Goal: Task Accomplishment & Management: Use online tool/utility

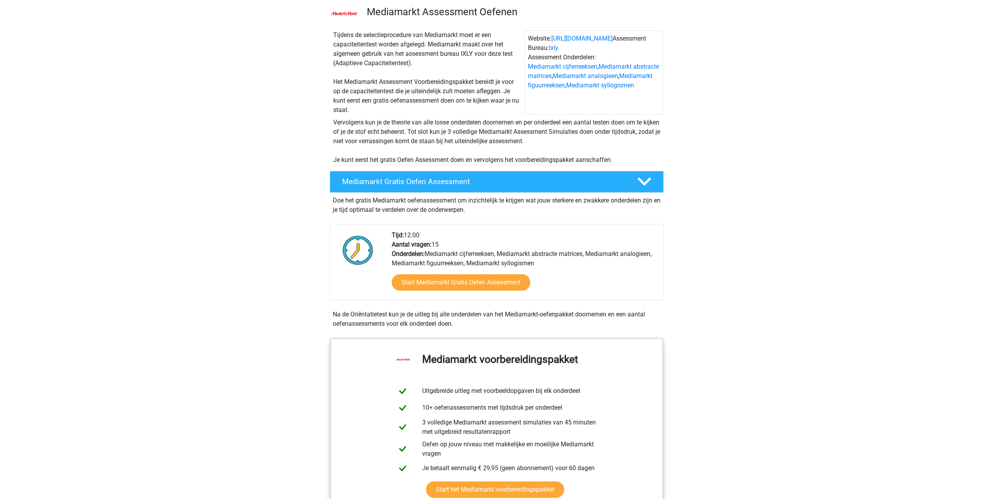
scroll to position [78, 0]
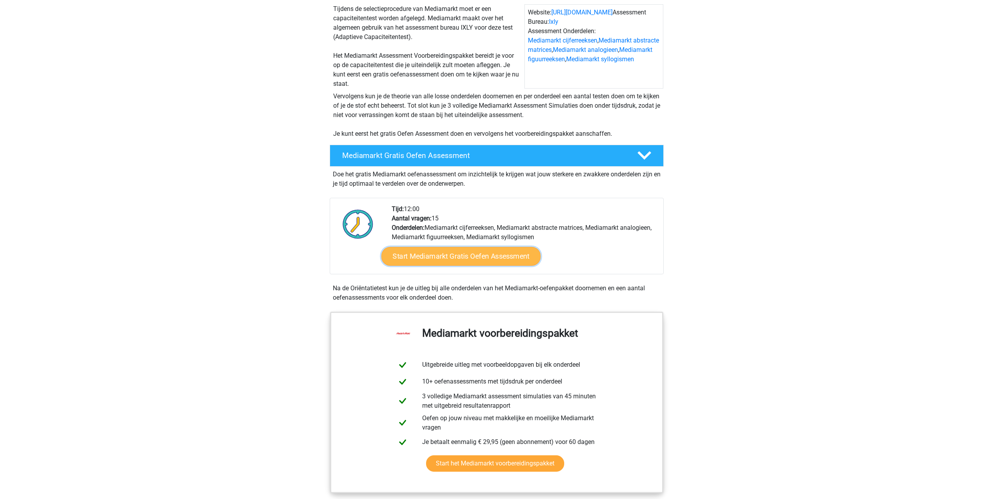
click at [426, 261] on link "Start Mediamarkt Gratis Oefen Assessment" at bounding box center [460, 256] width 159 height 19
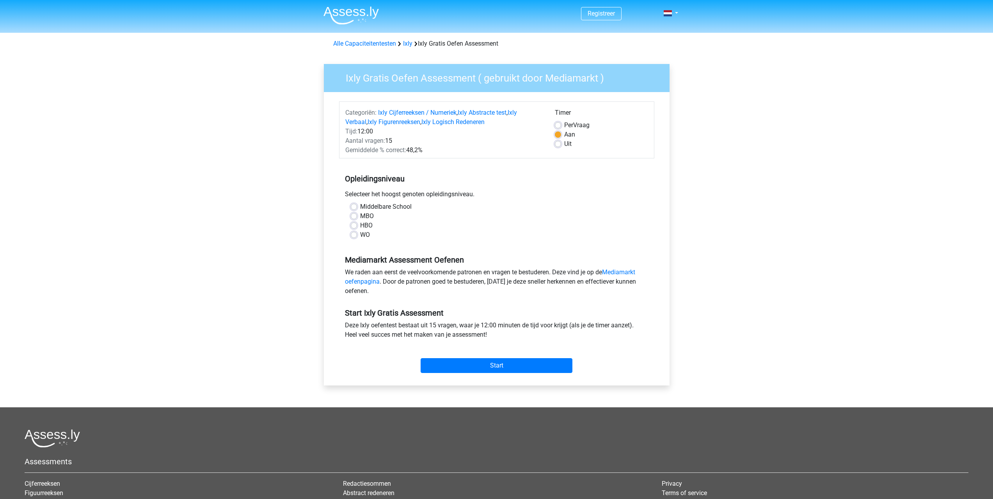
click at [386, 210] on label "Middelbare School" at bounding box center [386, 206] width 52 height 9
click at [357, 210] on input "Middelbare School" at bounding box center [354, 206] width 6 height 8
radio input "true"
click at [497, 363] on input "Start" at bounding box center [497, 365] width 152 height 15
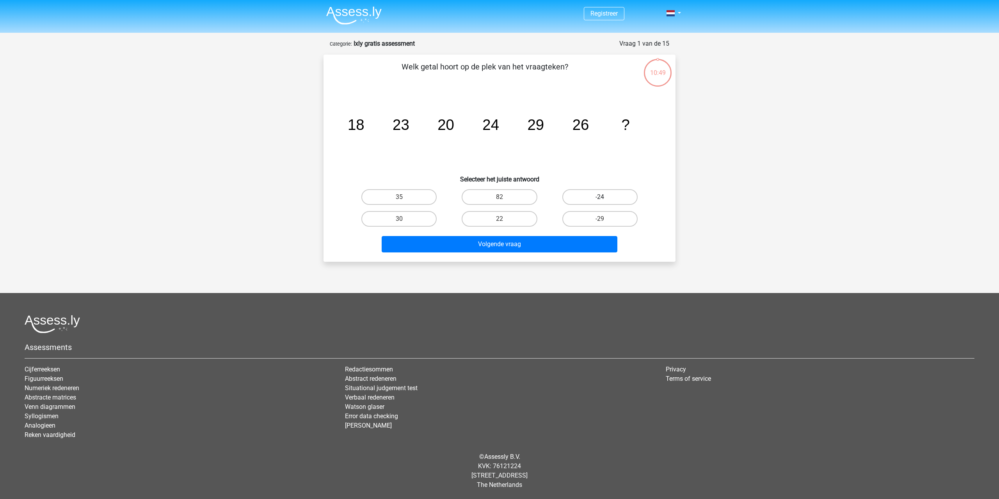
click at [609, 200] on label "-24" at bounding box center [599, 197] width 75 height 16
click at [605, 200] on input "-24" at bounding box center [602, 199] width 5 height 5
radio input "true"
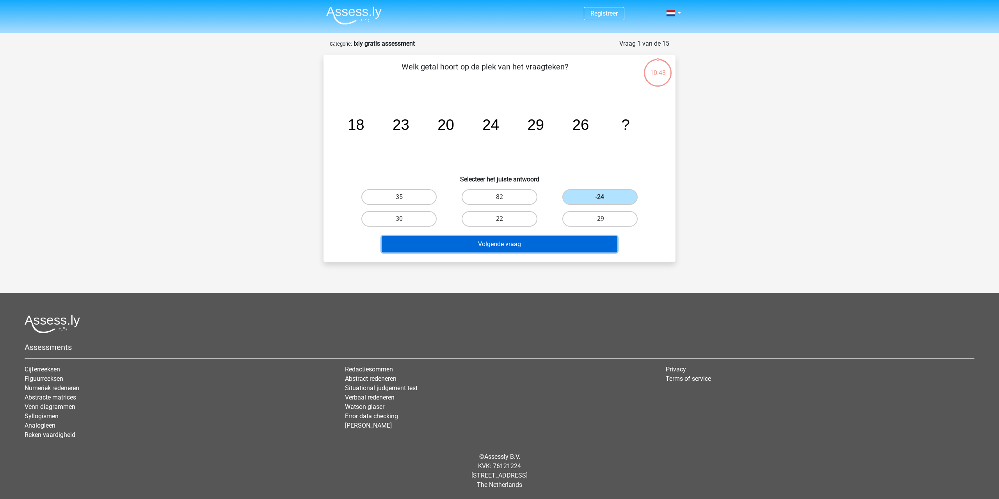
click at [550, 250] on button "Volgende vraag" at bounding box center [500, 244] width 236 height 16
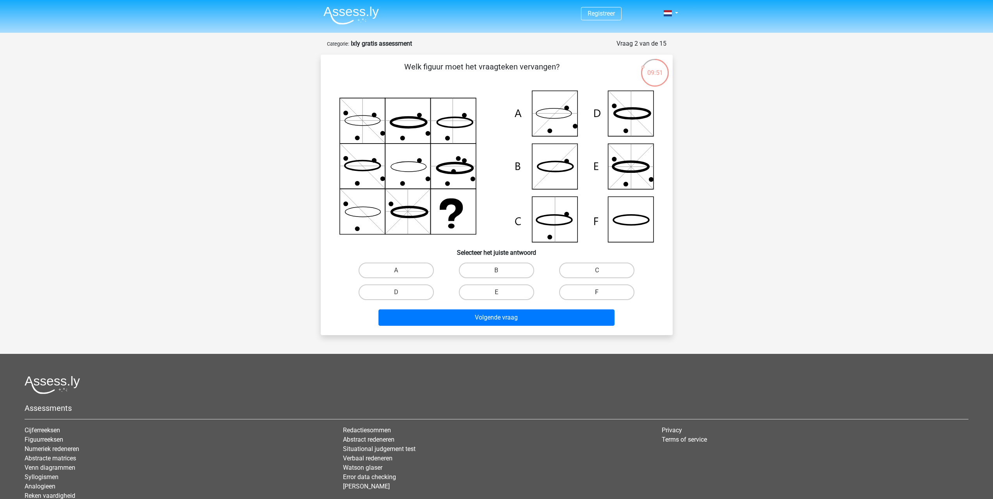
click at [598, 288] on label "F" at bounding box center [596, 292] width 75 height 16
click at [598, 292] on input "F" at bounding box center [599, 294] width 5 height 5
radio input "true"
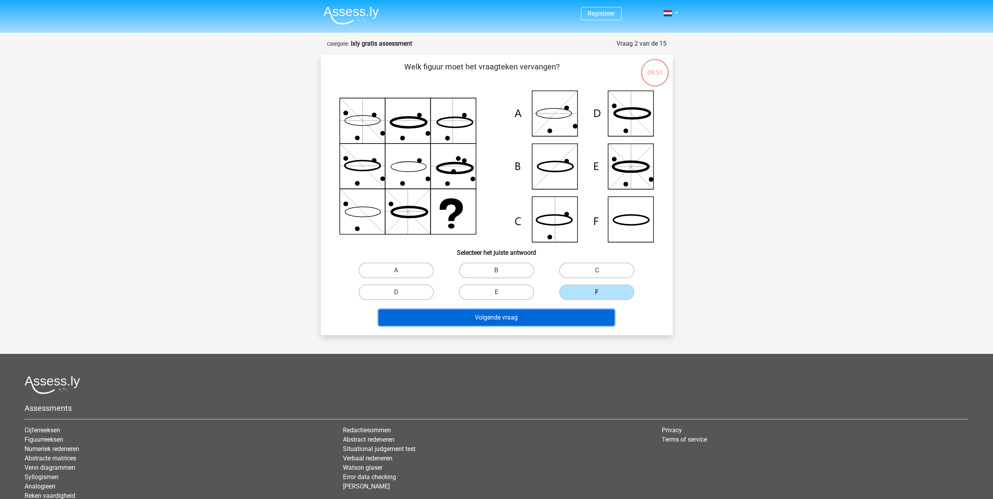
click at [575, 313] on button "Volgende vraag" at bounding box center [497, 317] width 236 height 16
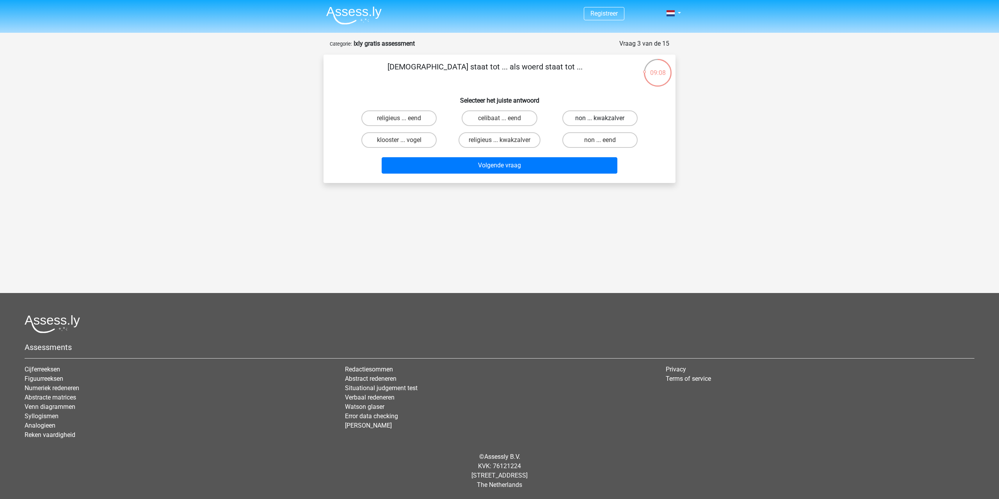
click at [624, 120] on label "non ... kwakzalver" at bounding box center [599, 118] width 75 height 16
click at [605, 120] on input "non ... kwakzalver" at bounding box center [602, 120] width 5 height 5
radio input "true"
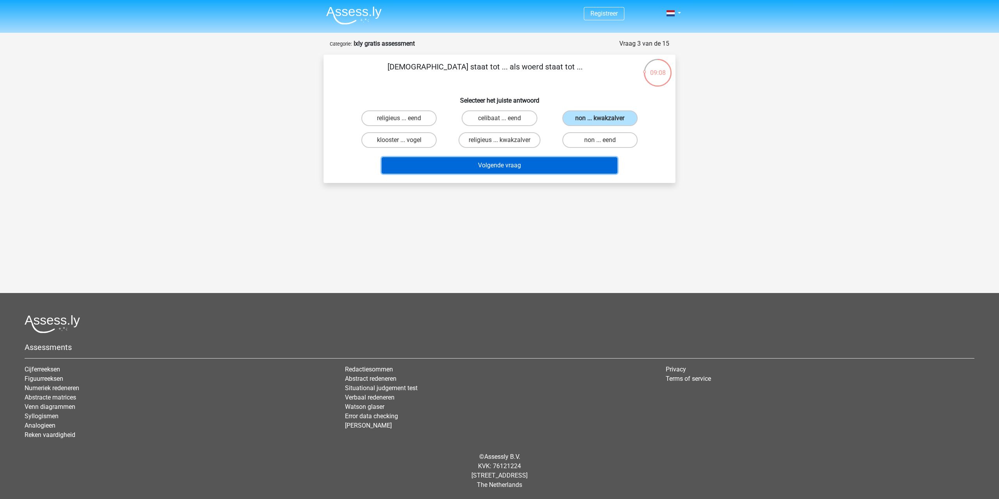
click at [572, 167] on button "Volgende vraag" at bounding box center [500, 165] width 236 height 16
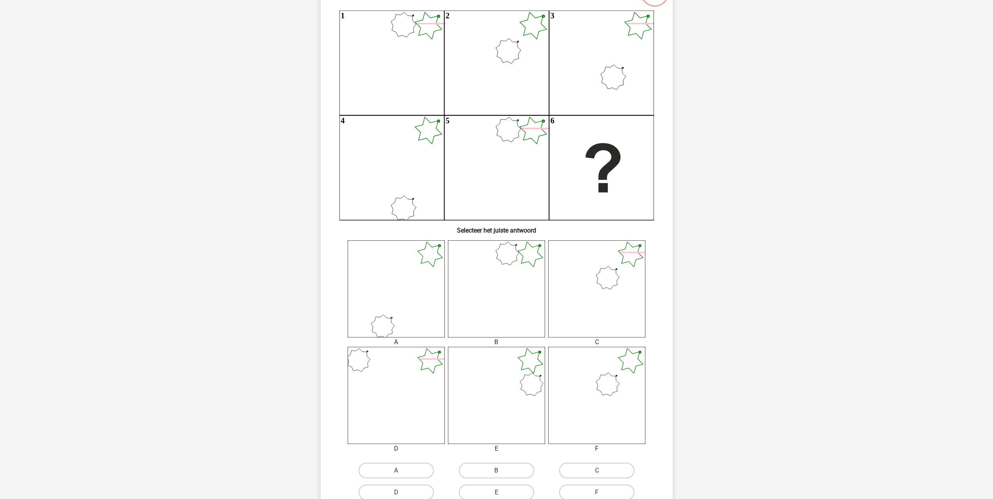
scroll to position [117, 0]
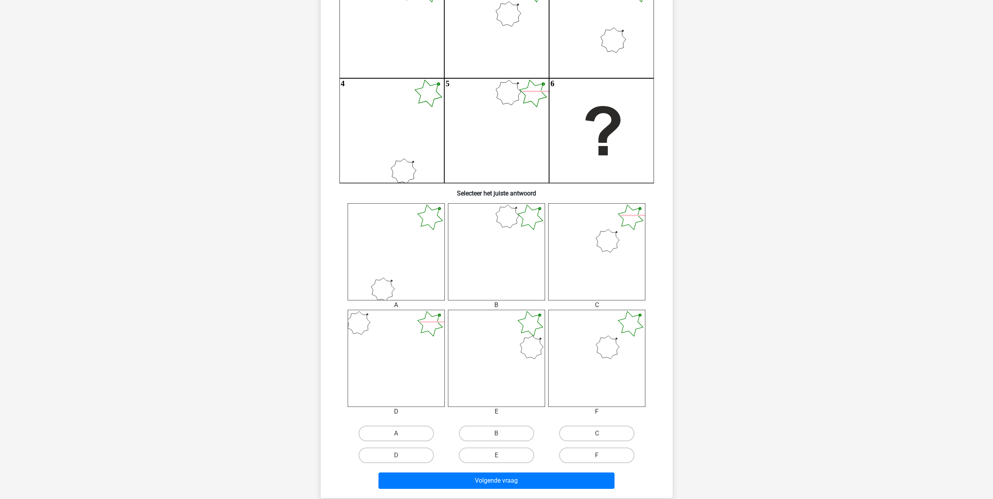
click at [616, 249] on icon at bounding box center [596, 251] width 97 height 97
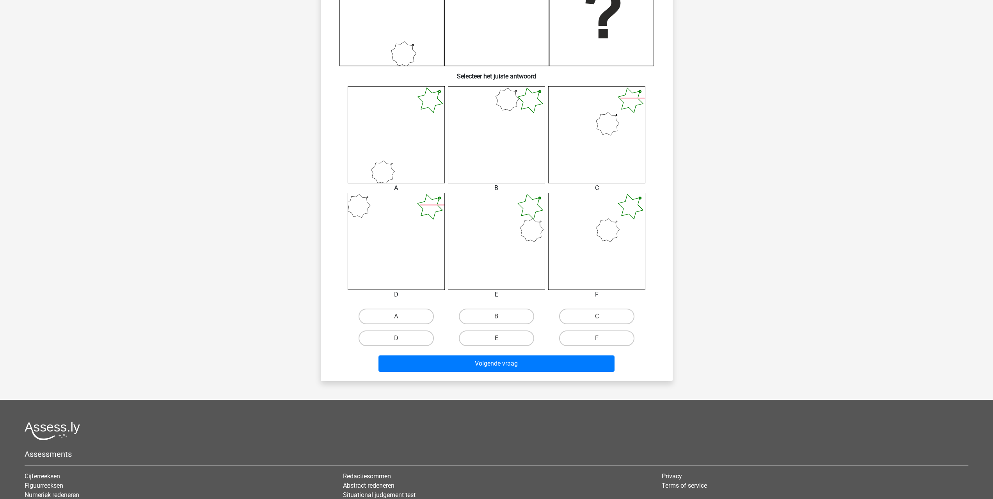
scroll to position [195, 0]
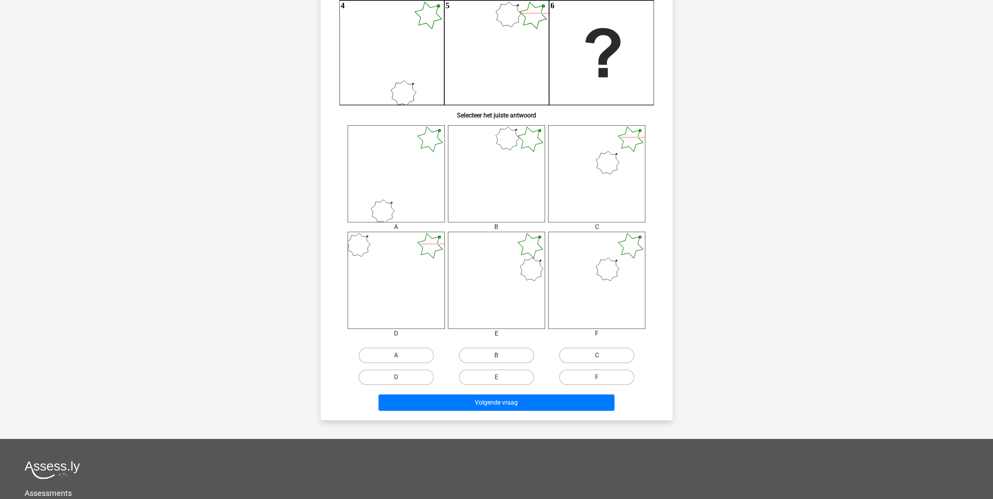
click at [594, 356] on label "C" at bounding box center [596, 356] width 75 height 16
click at [597, 356] on input "C" at bounding box center [599, 357] width 5 height 5
radio input "true"
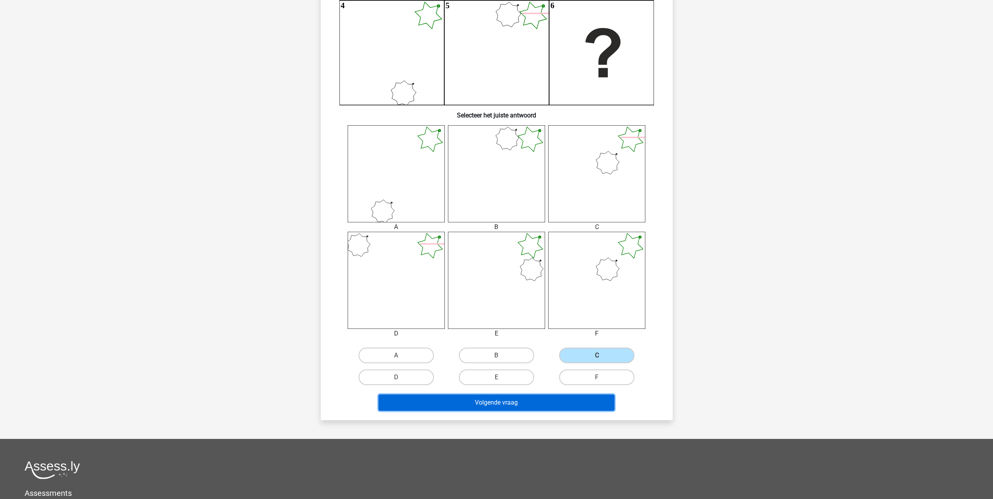
click at [550, 402] on button "Volgende vraag" at bounding box center [497, 403] width 236 height 16
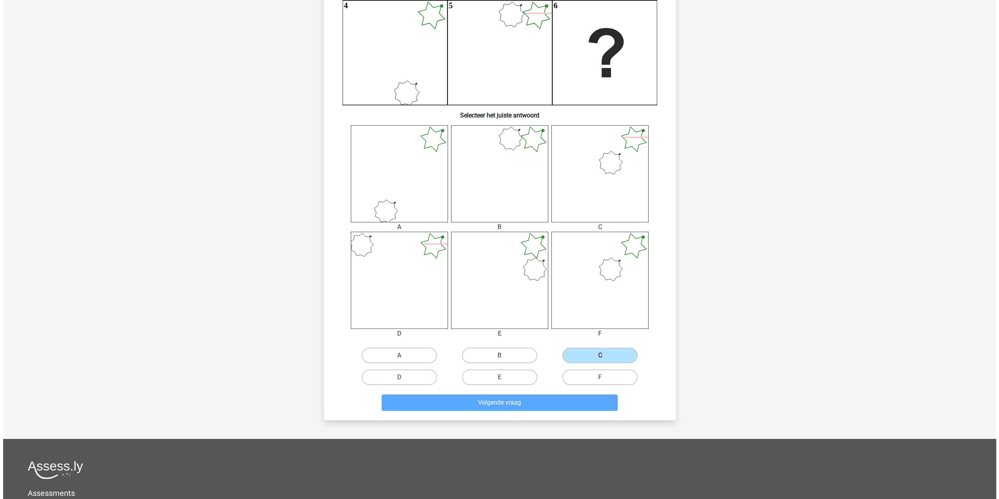
scroll to position [0, 0]
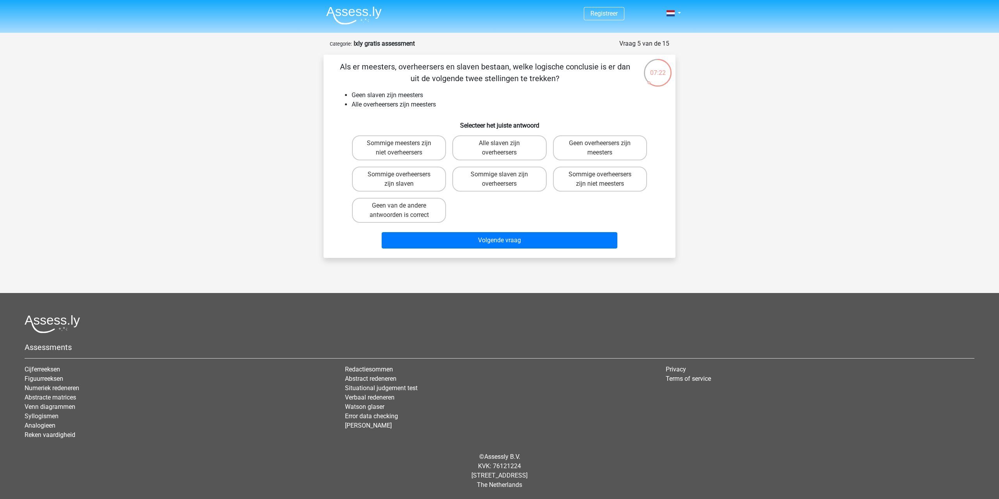
click at [681, 10] on div "Registreer" at bounding box center [499, 13] width 371 height 25
click at [679, 11] on link at bounding box center [671, 13] width 16 height 9
click at [611, 115] on div "Als er meesters, overheersers en slaven bestaan, welke logische conclusie is er…" at bounding box center [500, 156] width 346 height 191
click at [425, 210] on label "Geen van de andere antwoorden is correct" at bounding box center [399, 210] width 94 height 25
click at [404, 210] on input "Geen van de andere antwoorden is correct" at bounding box center [401, 208] width 5 height 5
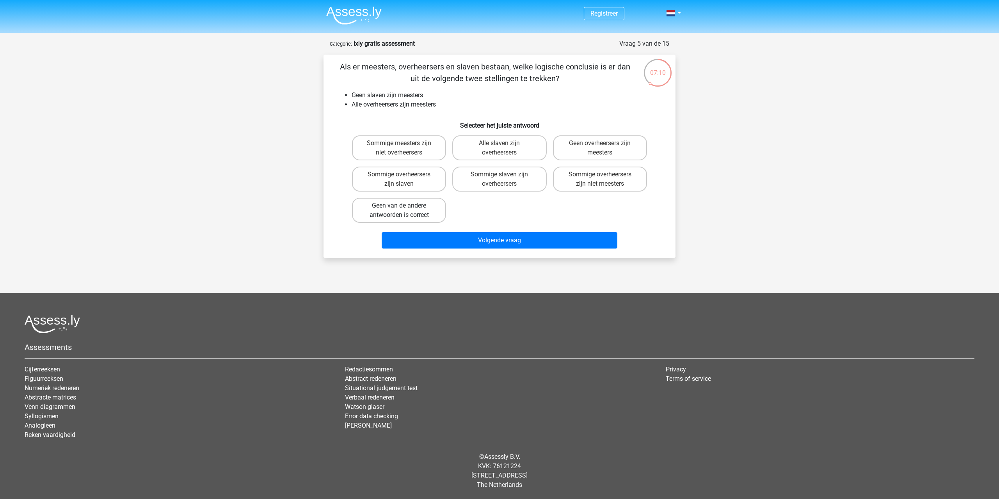
radio input "true"
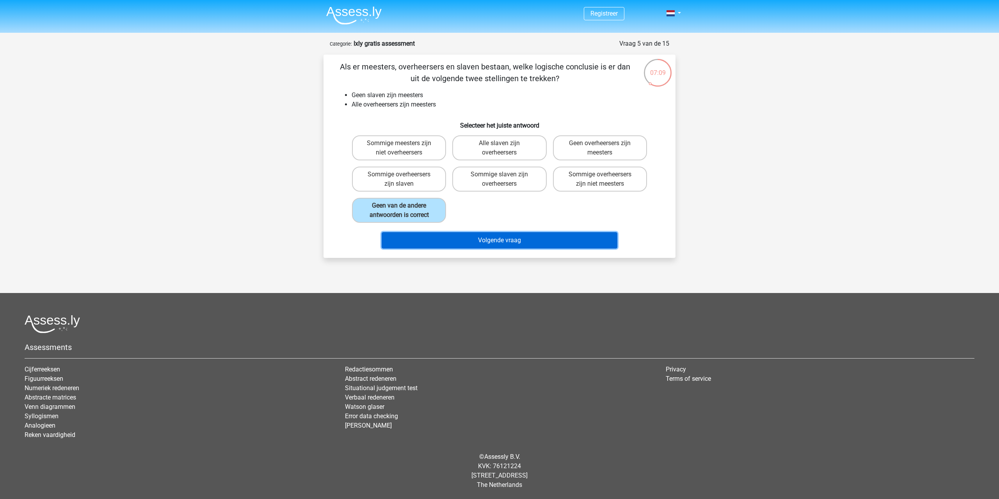
click at [441, 244] on button "Volgende vraag" at bounding box center [500, 240] width 236 height 16
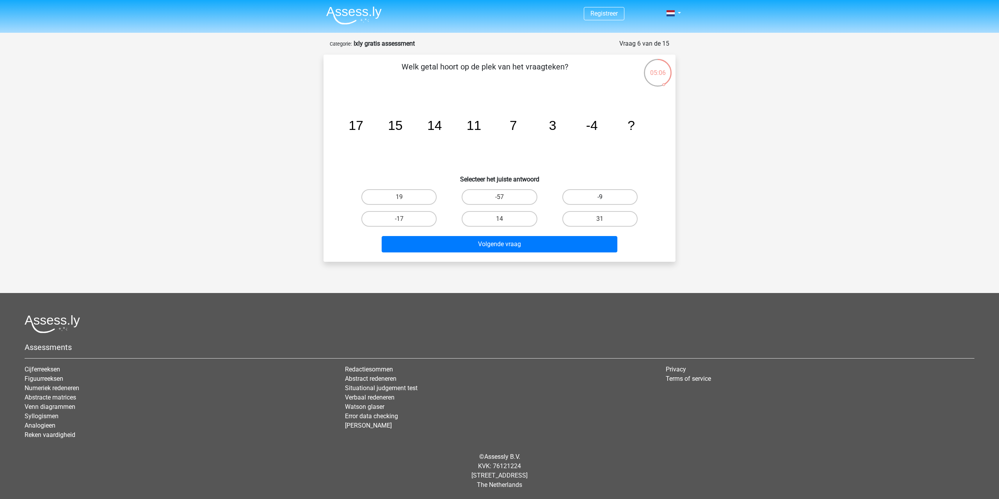
click at [589, 196] on label "-9" at bounding box center [599, 197] width 75 height 16
click at [600, 197] on input "-9" at bounding box center [602, 199] width 5 height 5
radio input "true"
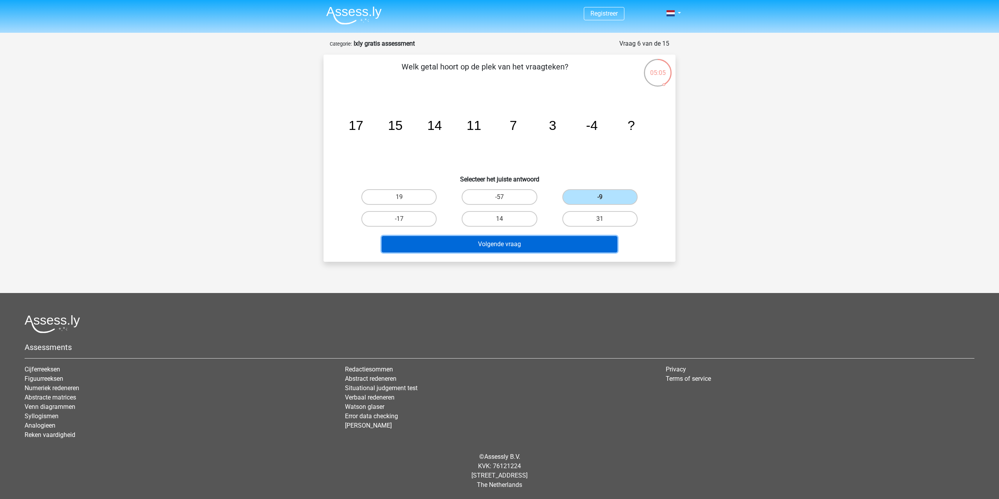
click at [547, 243] on button "Volgende vraag" at bounding box center [500, 244] width 236 height 16
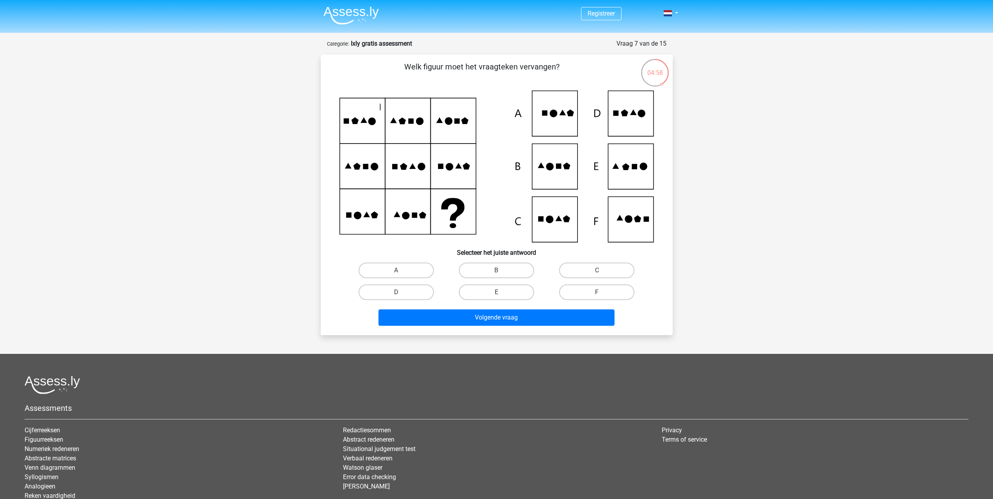
click at [756, 120] on div "Registreer" at bounding box center [496, 280] width 993 height 560
click at [633, 167] on icon at bounding box center [634, 166] width 5 height 5
click at [482, 298] on label "E" at bounding box center [496, 292] width 75 height 16
click at [496, 297] on input "E" at bounding box center [498, 294] width 5 height 5
radio input "true"
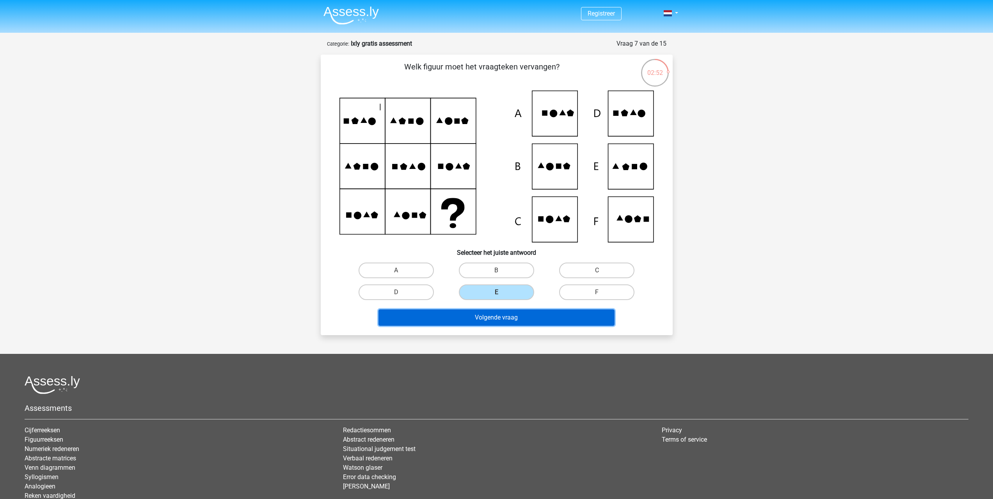
click at [483, 319] on button "Volgende vraag" at bounding box center [497, 317] width 236 height 16
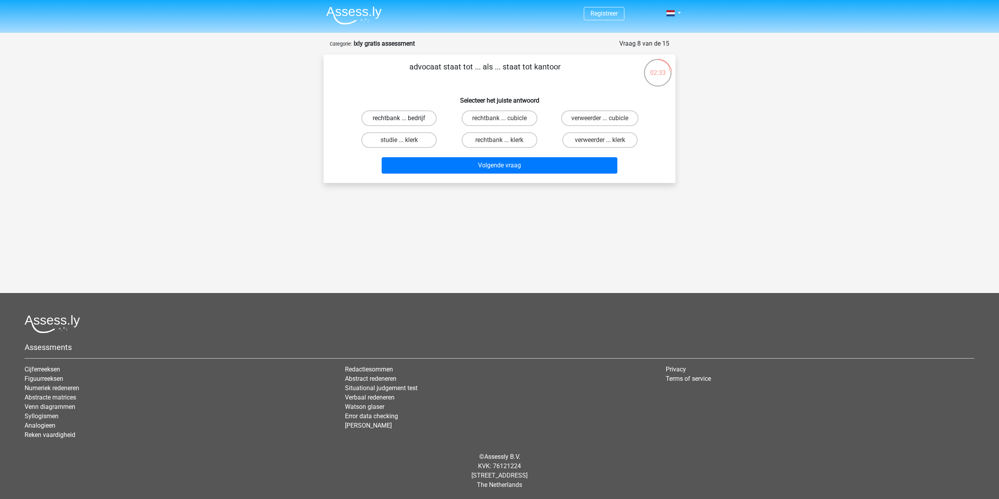
click at [429, 114] on label "rechtbank ... bedrijf" at bounding box center [398, 118] width 75 height 16
click at [404, 118] on input "rechtbank ... bedrijf" at bounding box center [401, 120] width 5 height 5
radio input "true"
click at [476, 142] on label "rechtbank ... klerk" at bounding box center [499, 140] width 75 height 16
click at [499, 142] on input "rechtbank ... klerk" at bounding box center [501, 142] width 5 height 5
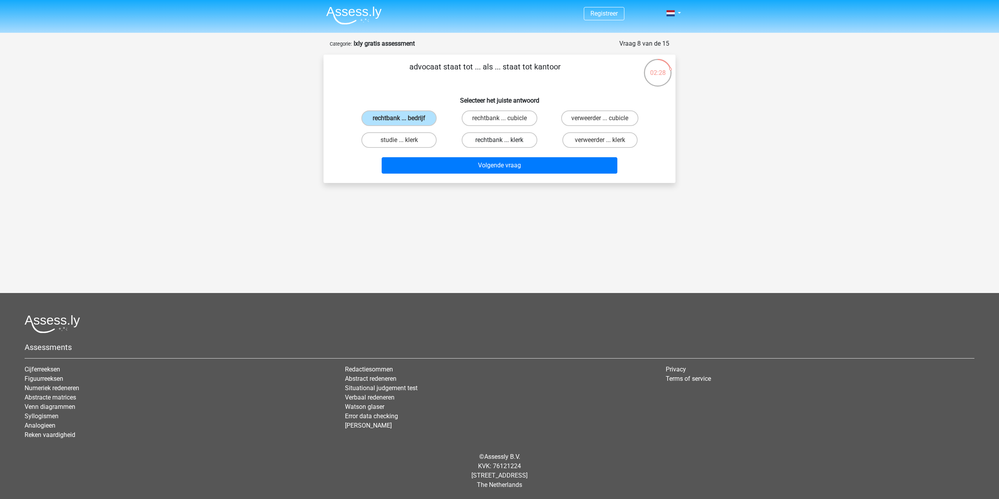
radio input "true"
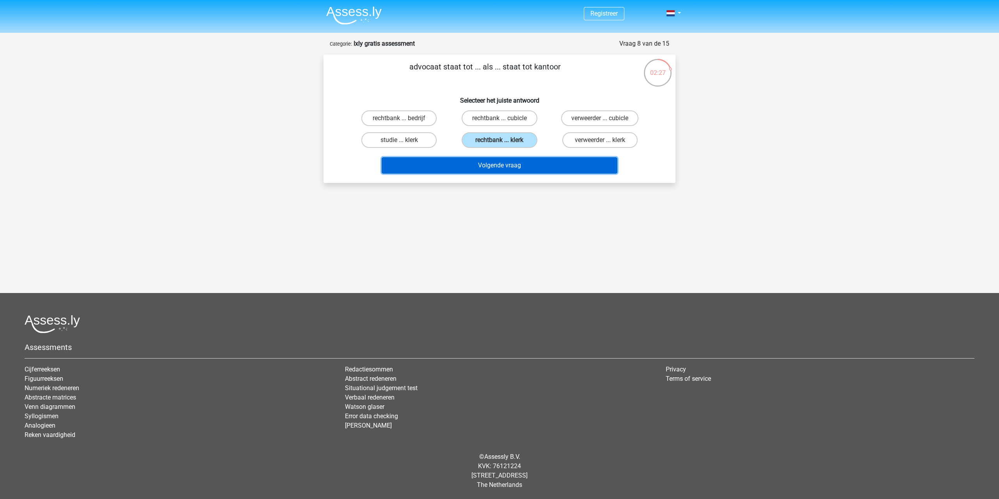
click at [481, 164] on button "Volgende vraag" at bounding box center [500, 165] width 236 height 16
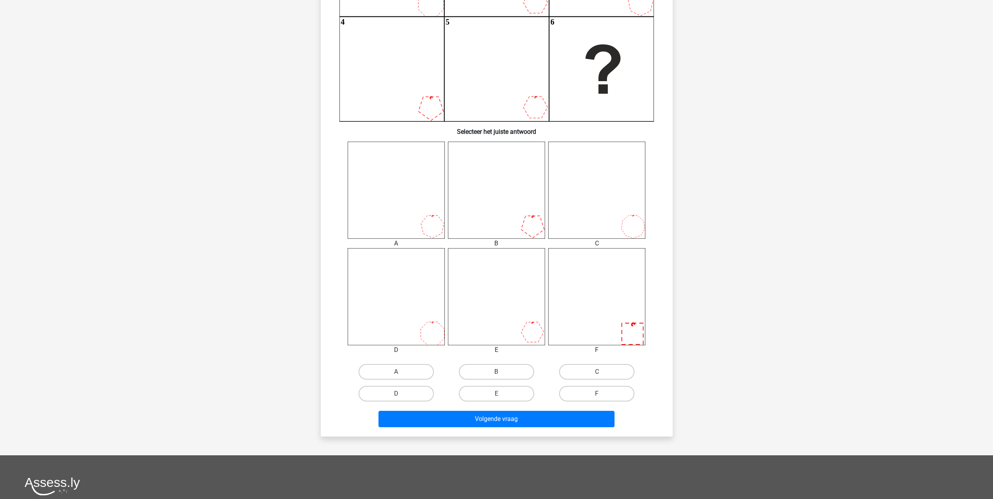
scroll to position [234, 0]
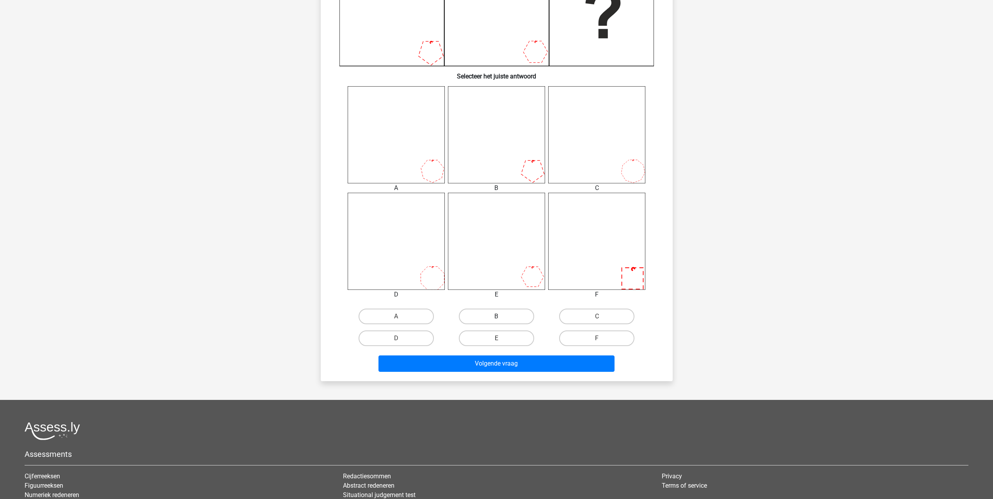
click at [492, 315] on label "B" at bounding box center [496, 317] width 75 height 16
click at [496, 316] on input "B" at bounding box center [498, 318] width 5 height 5
radio input "true"
click at [483, 371] on button "Volgende vraag" at bounding box center [497, 363] width 236 height 16
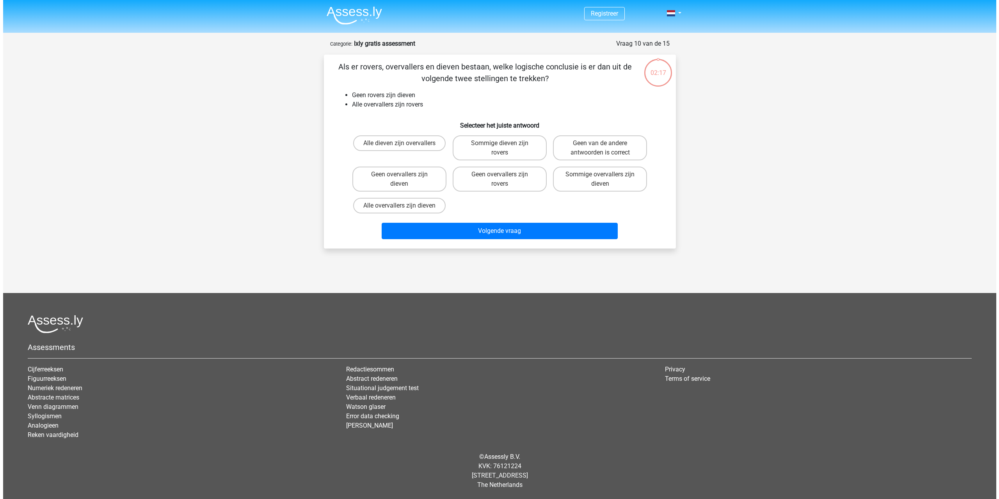
scroll to position [0, 0]
click at [386, 204] on label "Alle overvallers zijn dieven" at bounding box center [399, 206] width 92 height 16
click at [399, 206] on input "Alle overvallers zijn dieven" at bounding box center [401, 208] width 5 height 5
radio input "true"
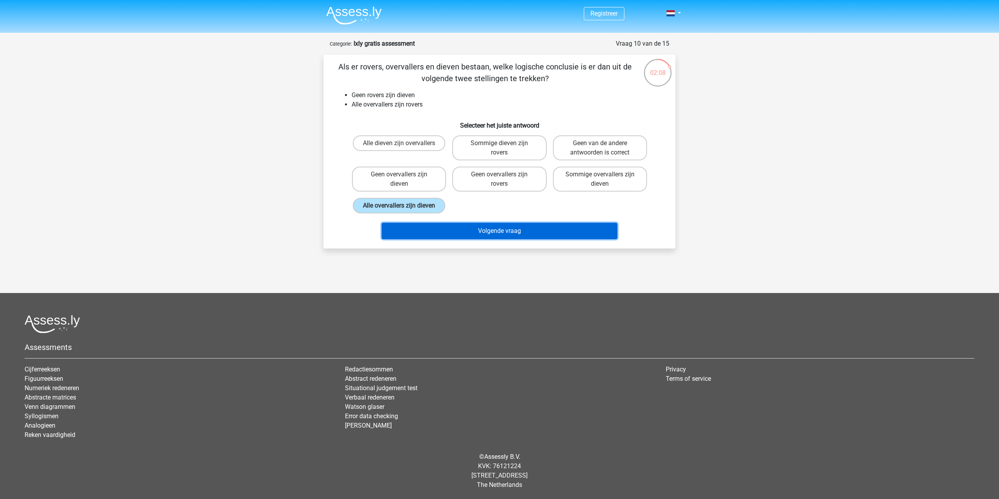
click at [416, 229] on button "Volgende vraag" at bounding box center [500, 231] width 236 height 16
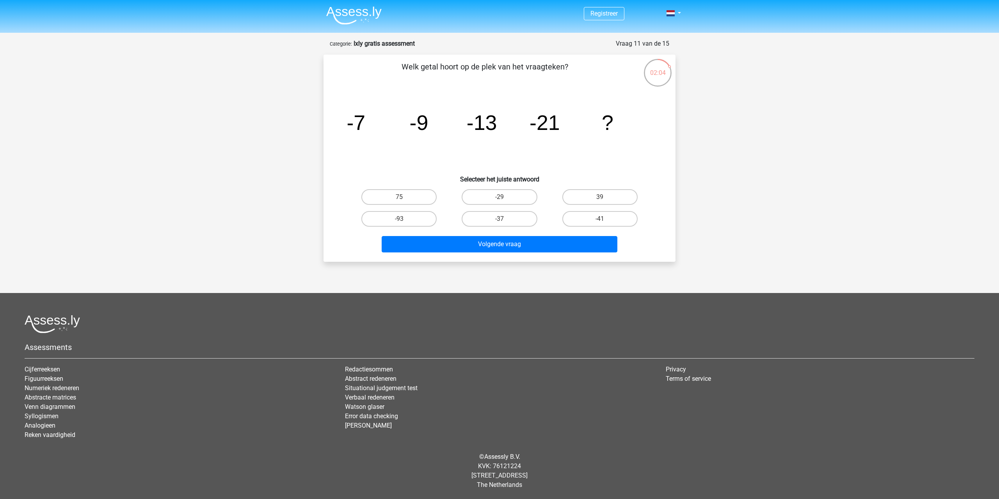
click at [503, 201] on input "-29" at bounding box center [501, 199] width 5 height 5
radio input "true"
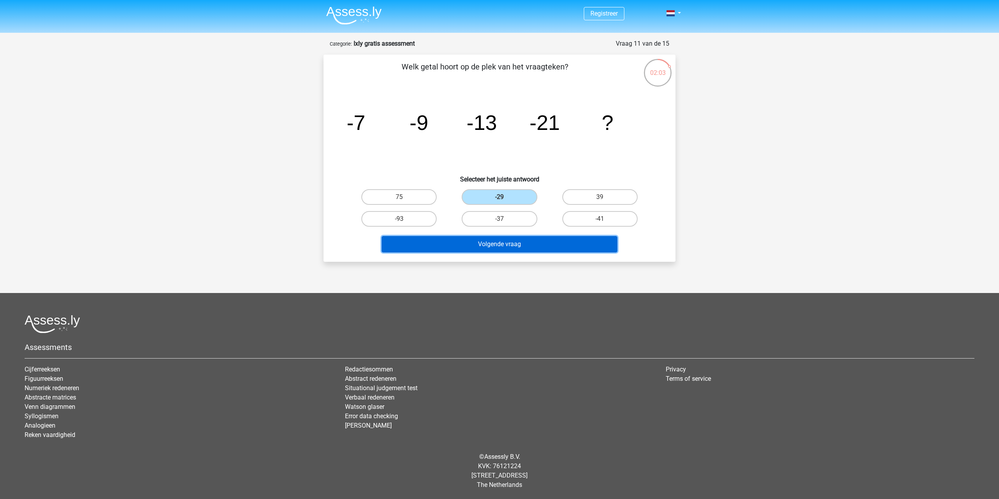
click at [501, 246] on button "Volgende vraag" at bounding box center [500, 244] width 236 height 16
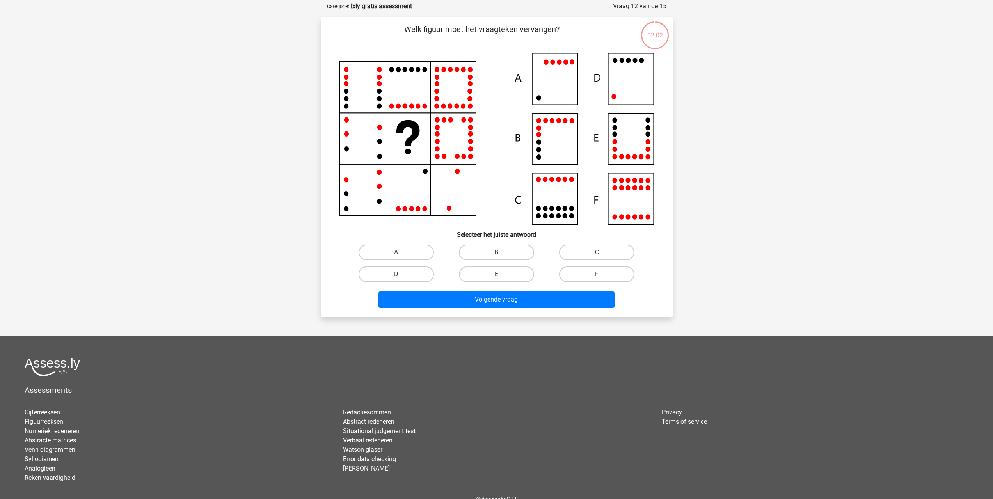
scroll to position [39, 0]
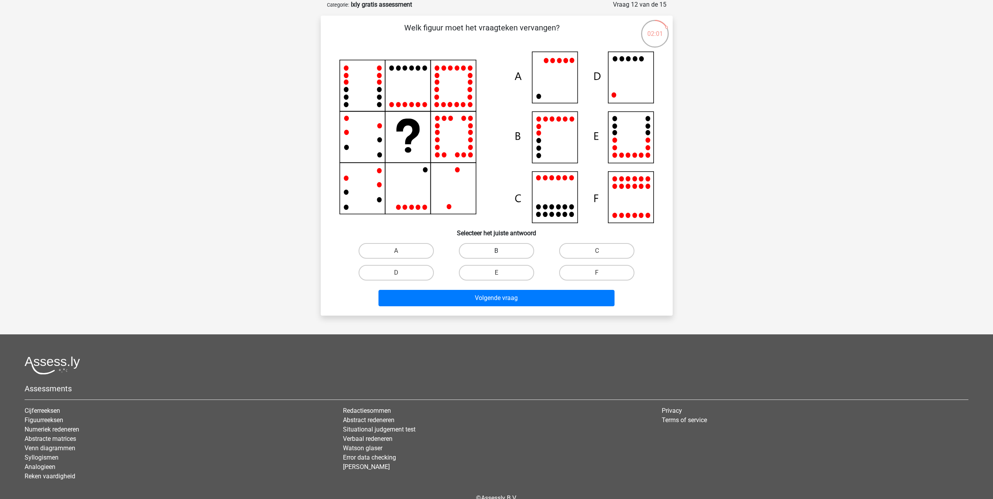
click at [489, 250] on label "B" at bounding box center [496, 251] width 75 height 16
click at [496, 251] on input "B" at bounding box center [498, 253] width 5 height 5
radio input "true"
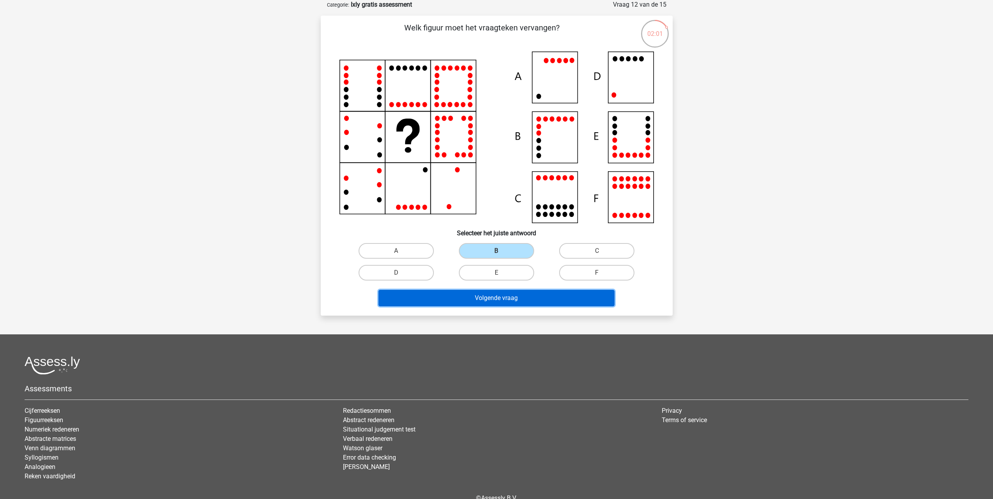
click at [484, 298] on button "Volgende vraag" at bounding box center [497, 298] width 236 height 16
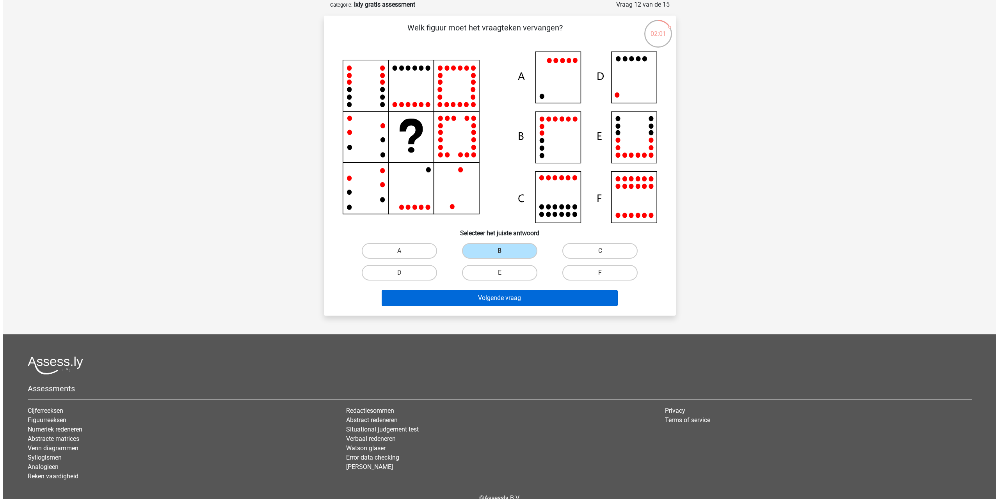
scroll to position [0, 0]
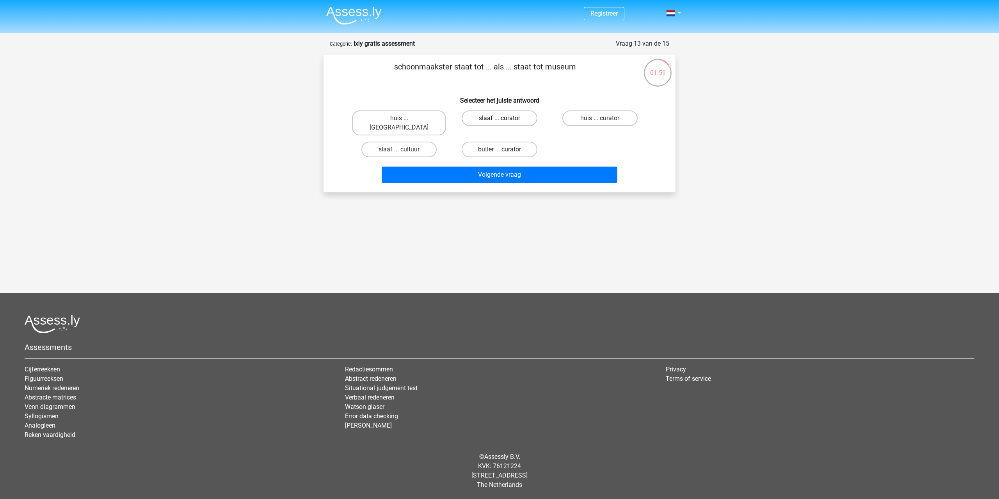
click at [489, 118] on label "slaaf ... curator" at bounding box center [499, 118] width 75 height 16
click at [499, 118] on input "slaaf ... curator" at bounding box center [501, 120] width 5 height 5
radio input "true"
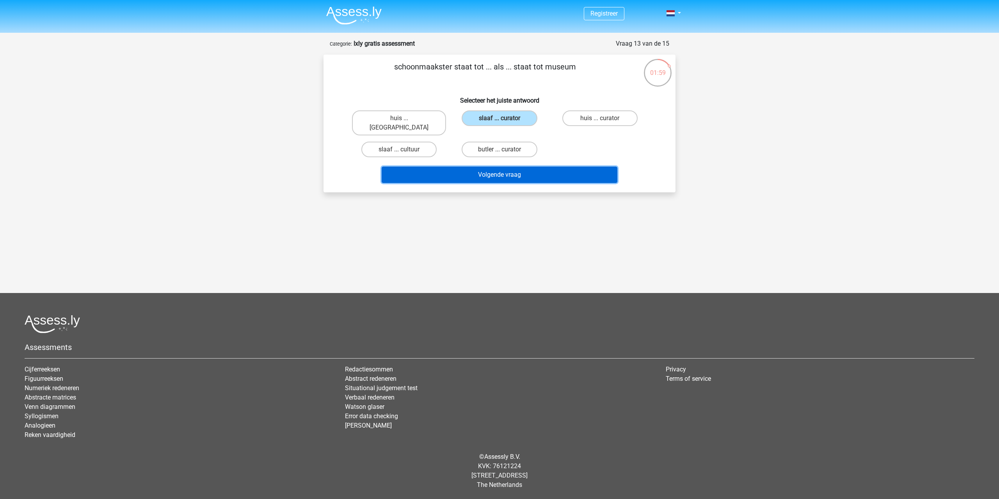
click at [503, 167] on button "Volgende vraag" at bounding box center [500, 175] width 236 height 16
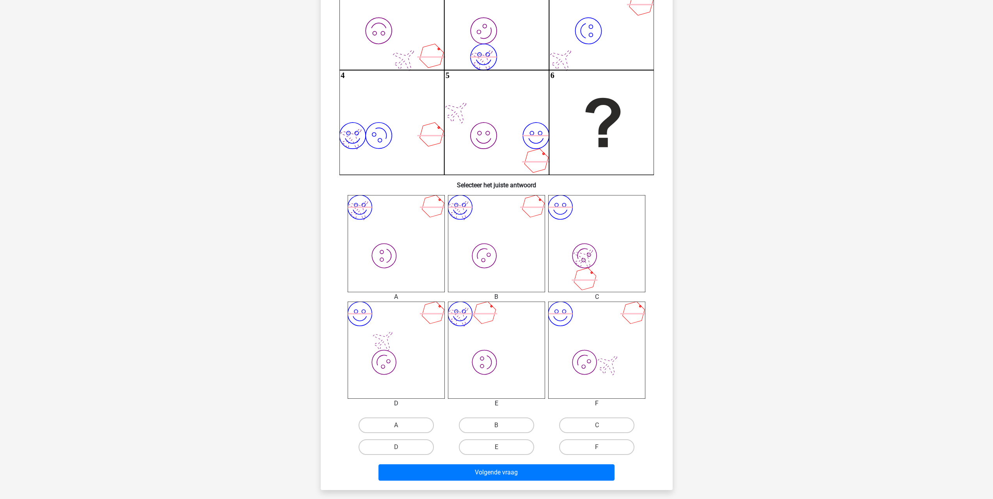
scroll to position [156, 0]
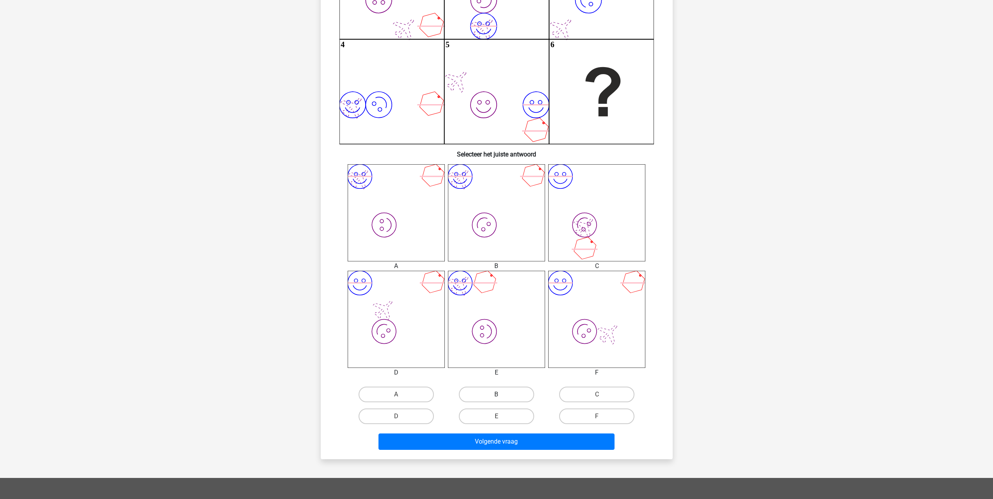
click at [480, 398] on label "B" at bounding box center [496, 395] width 75 height 16
click at [496, 398] on input "B" at bounding box center [498, 397] width 5 height 5
radio input "true"
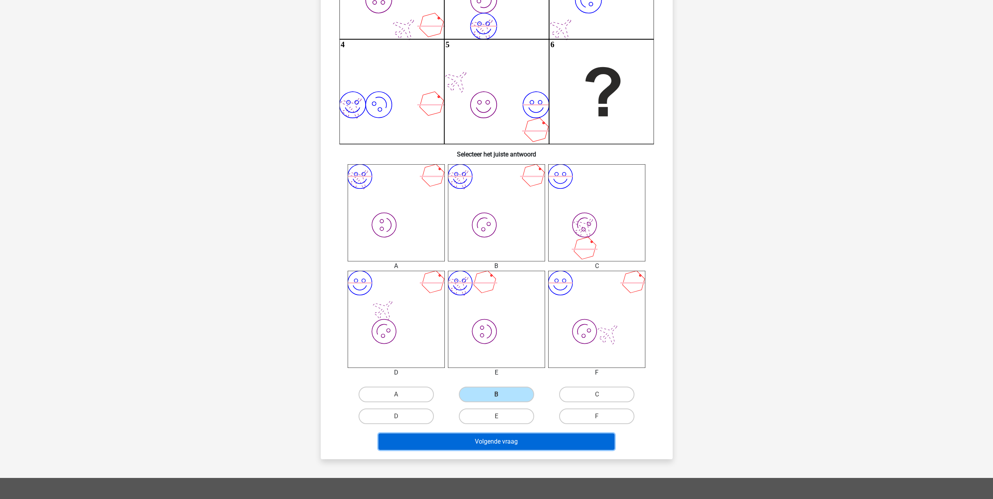
click at [486, 443] on button "Volgende vraag" at bounding box center [497, 442] width 236 height 16
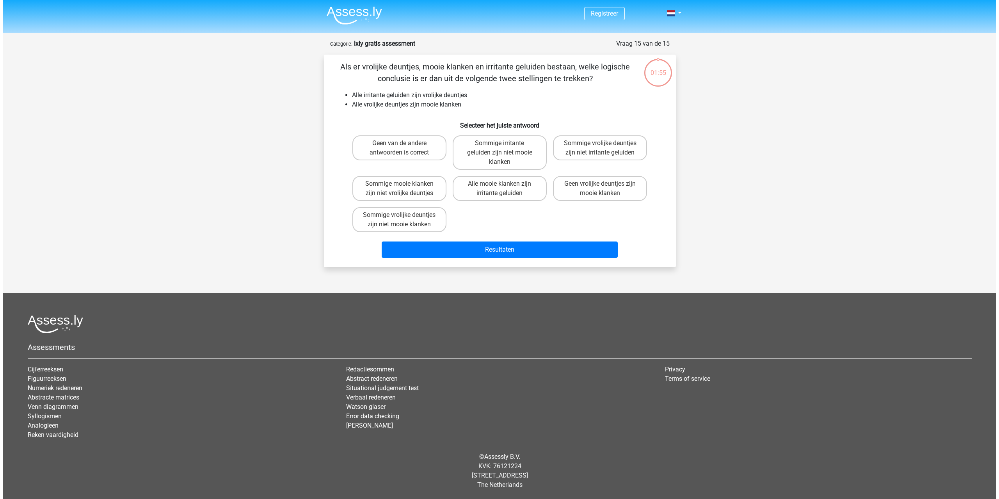
scroll to position [0, 0]
click at [600, 140] on label "Sommige vrolijke deuntjes zijn niet irritante geluiden" at bounding box center [600, 147] width 94 height 25
click at [600, 143] on input "Sommige vrolijke deuntjes zijn niet irritante geluiden" at bounding box center [602, 145] width 5 height 5
radio input "true"
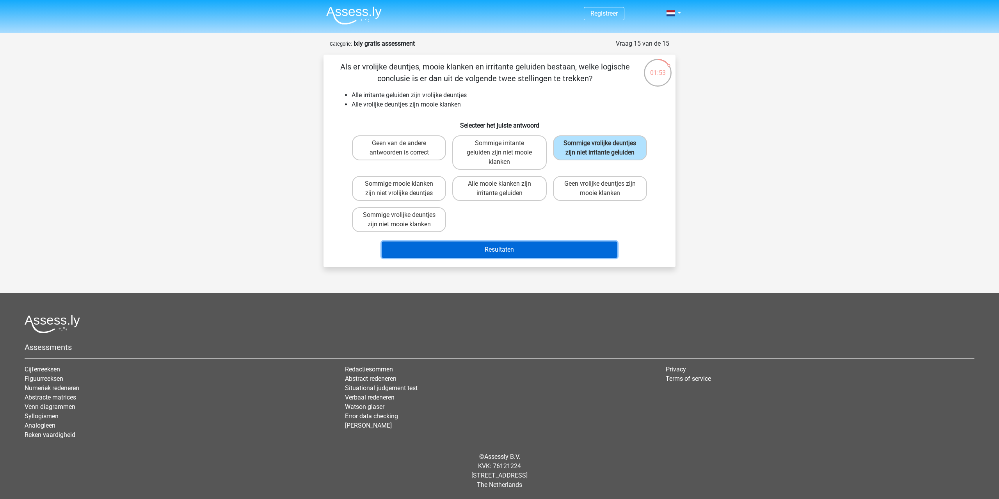
click at [565, 252] on button "Resultaten" at bounding box center [500, 250] width 236 height 16
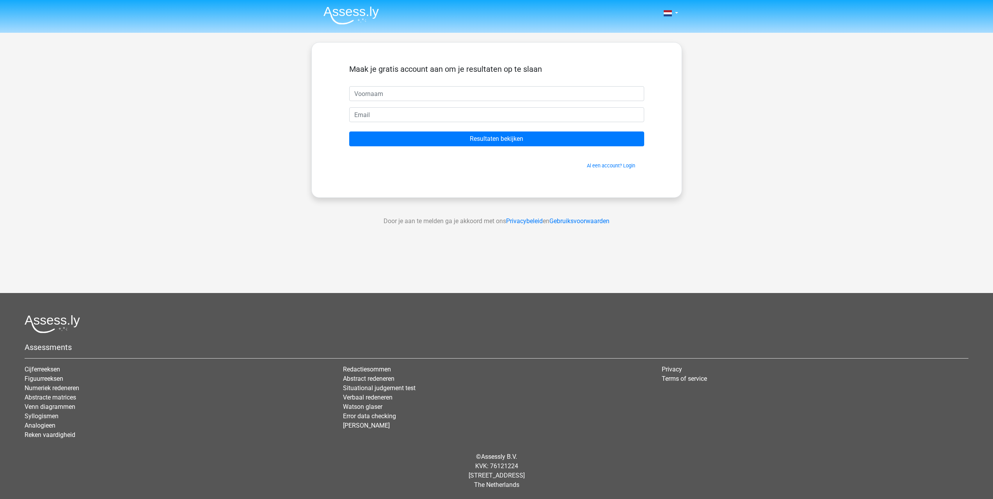
click at [525, 100] on input "text" at bounding box center [496, 93] width 295 height 15
type input "sdarlin"
click at [565, 110] on input "email" at bounding box center [499, 114] width 295 height 15
drag, startPoint x: 387, startPoint y: 114, endPoint x: 398, endPoint y: 116, distance: 10.2
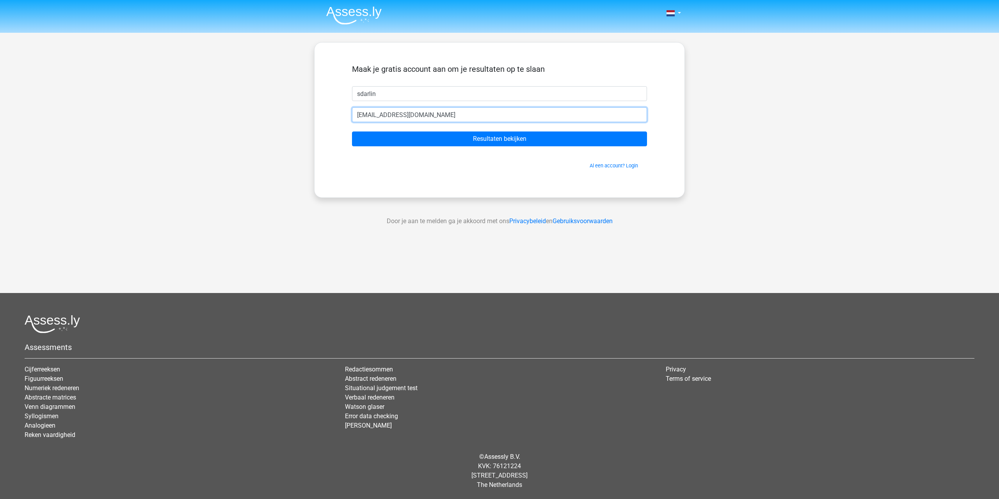
click at [388, 115] on input "sdarlinvarags@gmail.com" at bounding box center [499, 114] width 295 height 15
type input "sdarlinvargas@gmail.com"
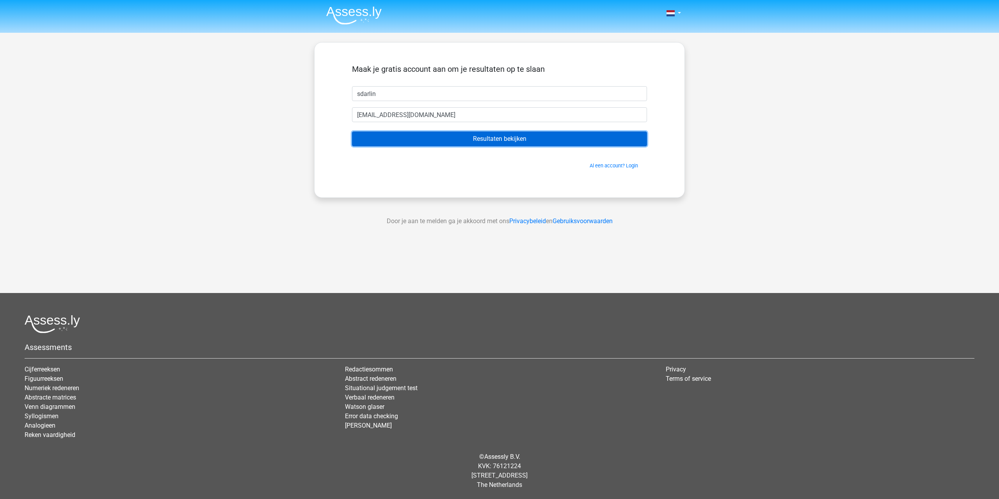
click at [488, 135] on input "Resultaten bekijken" at bounding box center [499, 139] width 295 height 15
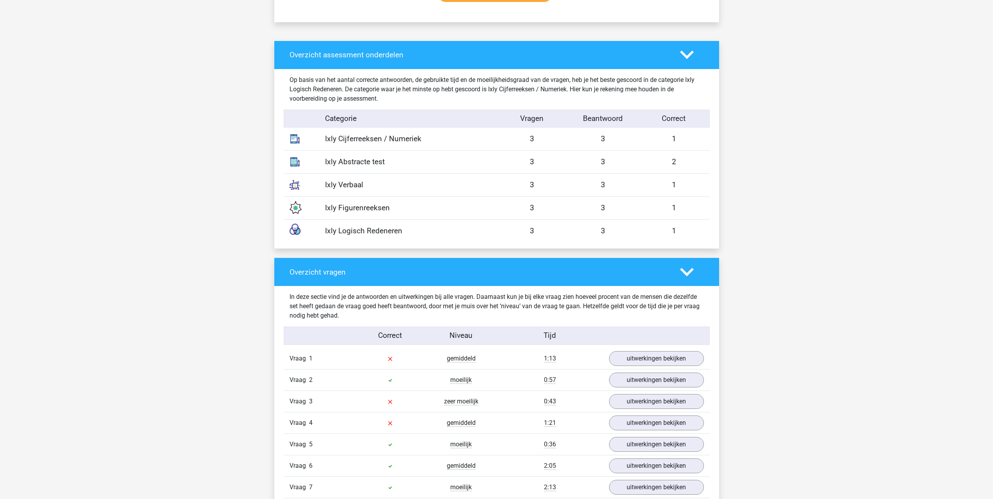
scroll to position [663, 0]
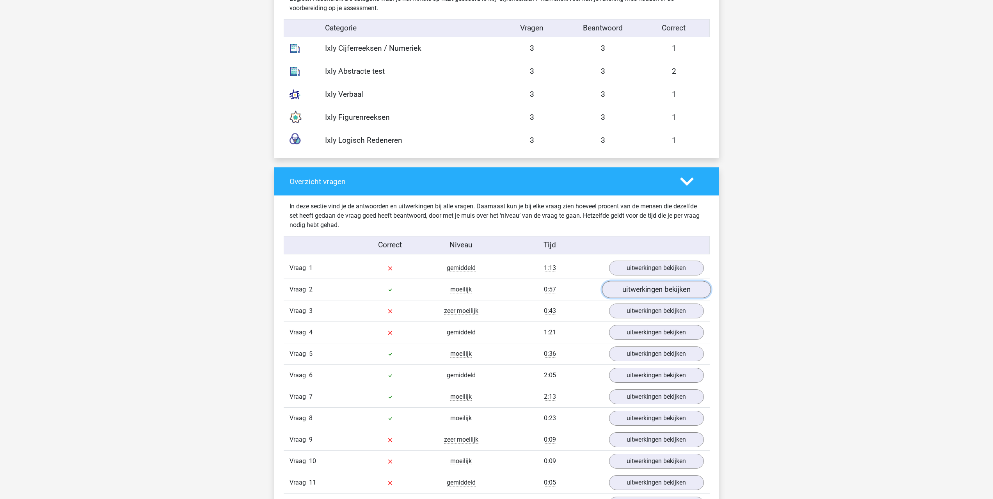
click at [640, 297] on link "uitwerkingen bekijken" at bounding box center [656, 289] width 109 height 17
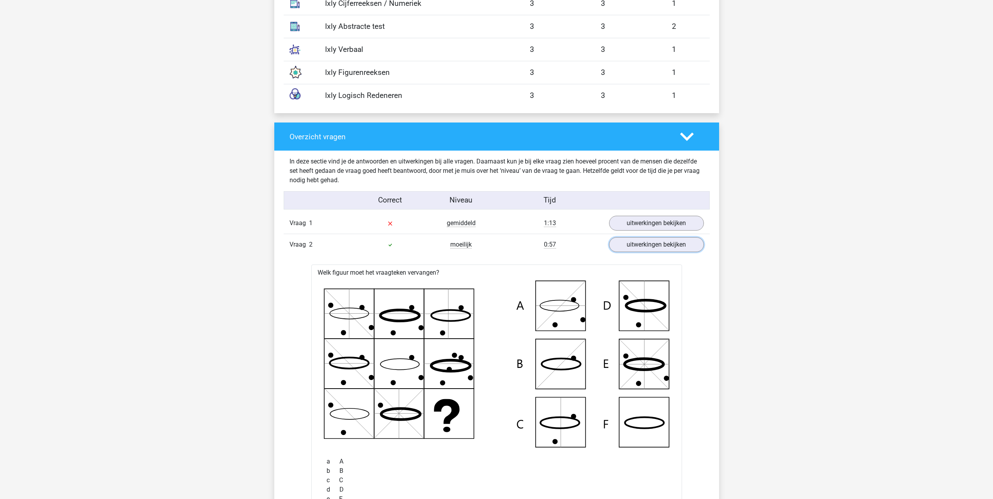
scroll to position [702, 0]
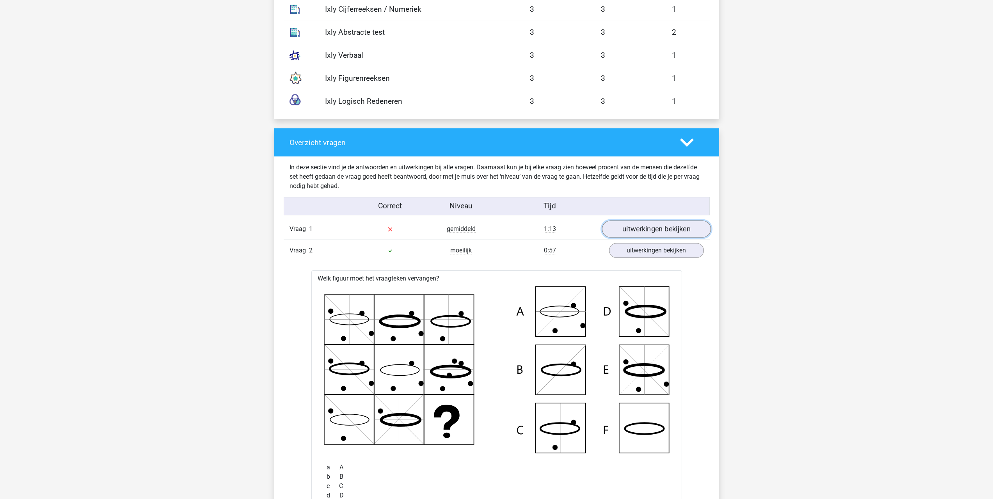
click at [639, 232] on link "uitwerkingen bekijken" at bounding box center [656, 228] width 109 height 17
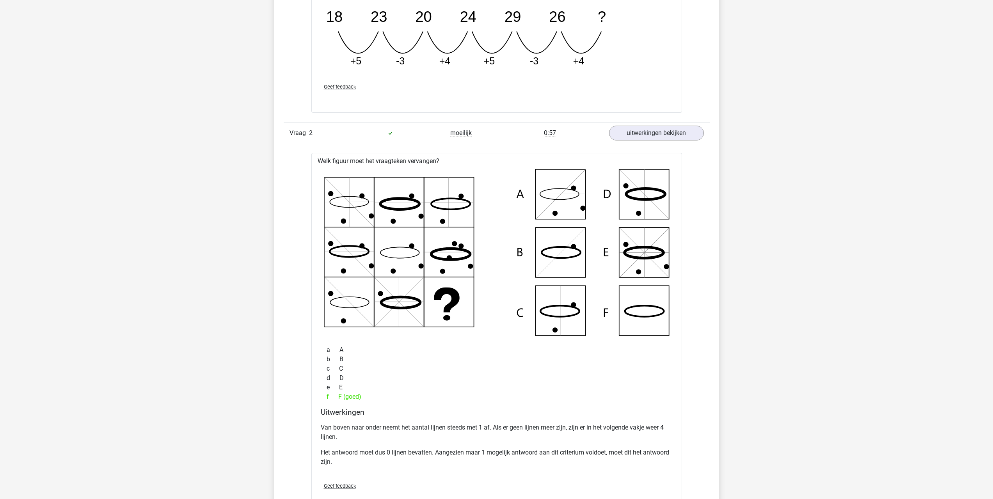
scroll to position [1015, 0]
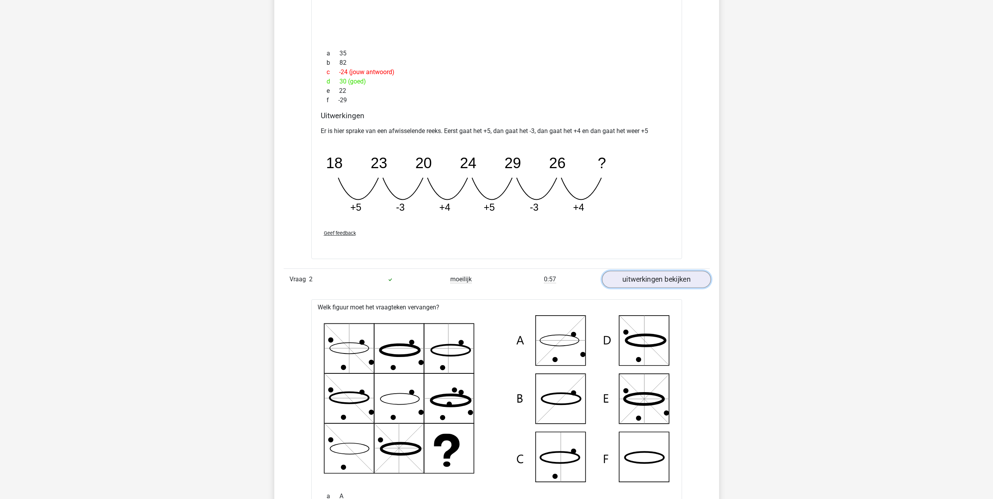
click at [653, 286] on link "uitwerkingen bekijken" at bounding box center [656, 279] width 109 height 17
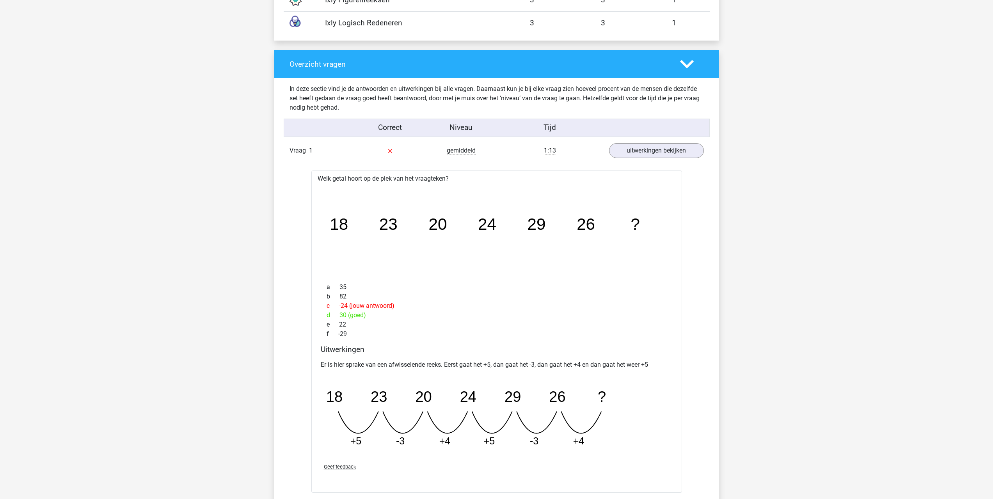
scroll to position [780, 0]
click at [670, 155] on link "uitwerkingen bekijken" at bounding box center [656, 150] width 109 height 17
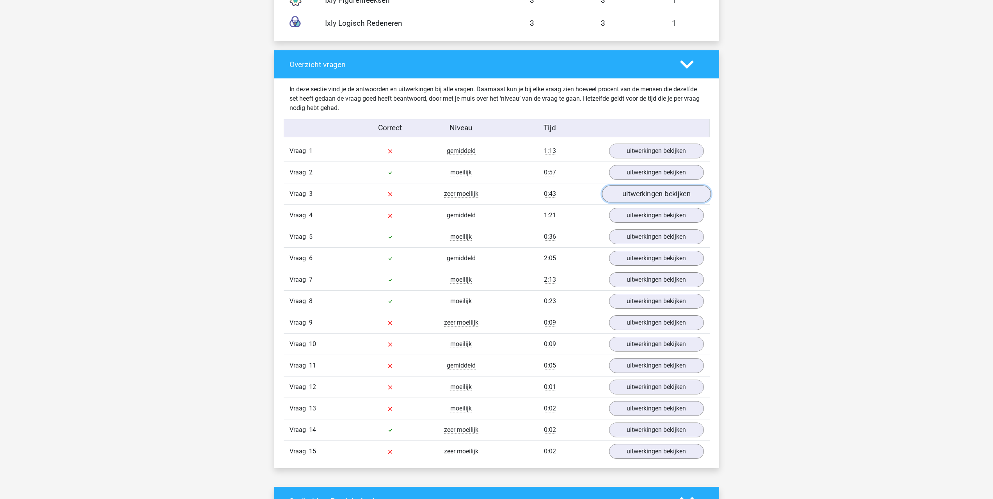
click at [670, 197] on link "uitwerkingen bekijken" at bounding box center [656, 193] width 109 height 17
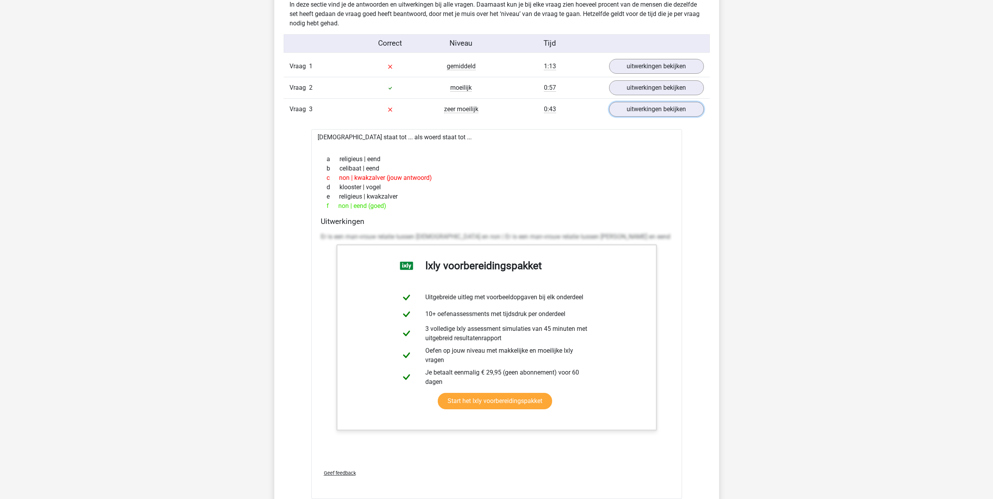
scroll to position [858, 0]
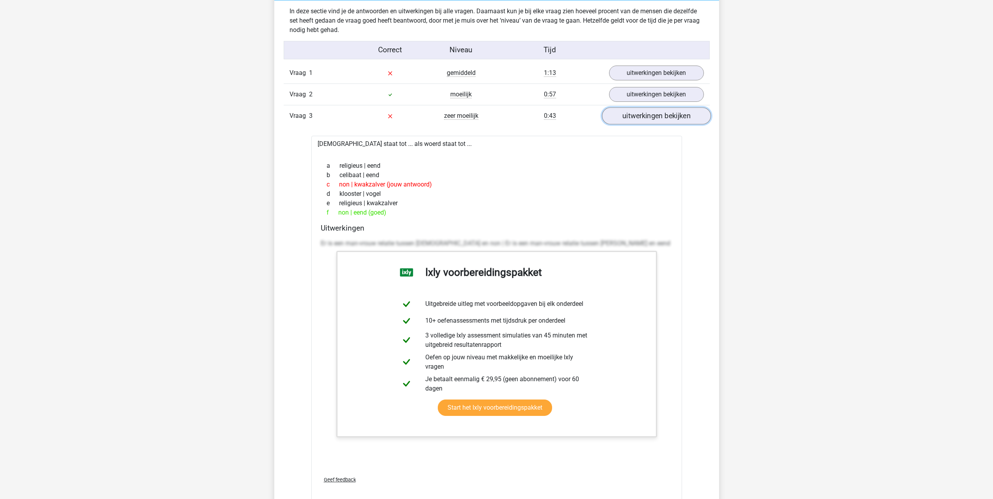
click at [677, 117] on link "uitwerkingen bekijken" at bounding box center [656, 115] width 109 height 17
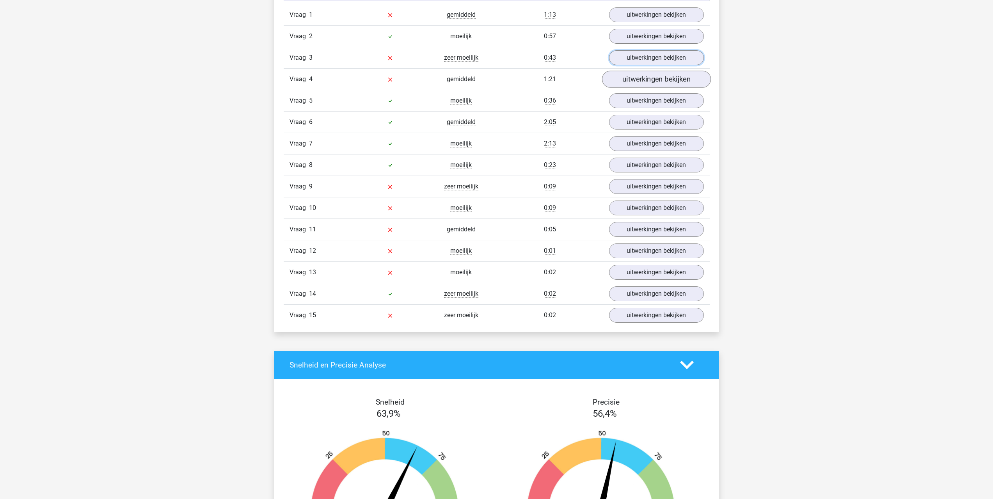
scroll to position [937, 0]
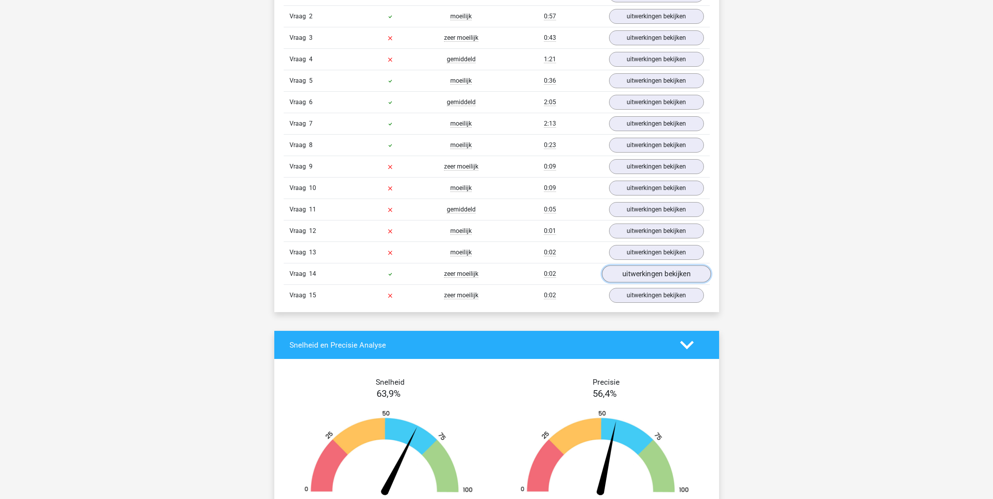
click at [663, 272] on link "uitwerkingen bekijken" at bounding box center [656, 273] width 109 height 17
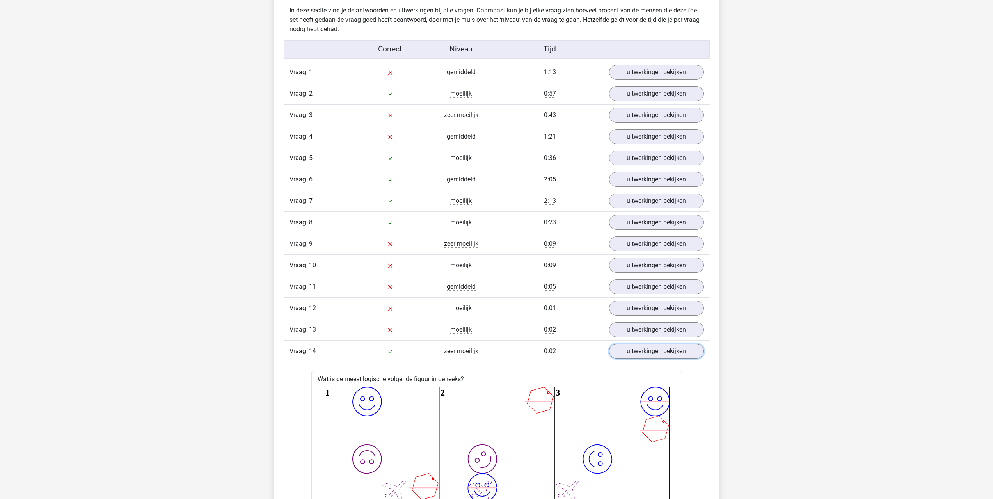
scroll to position [858, 0]
click at [638, 249] on link "uitwerkingen bekijken" at bounding box center [656, 244] width 109 height 17
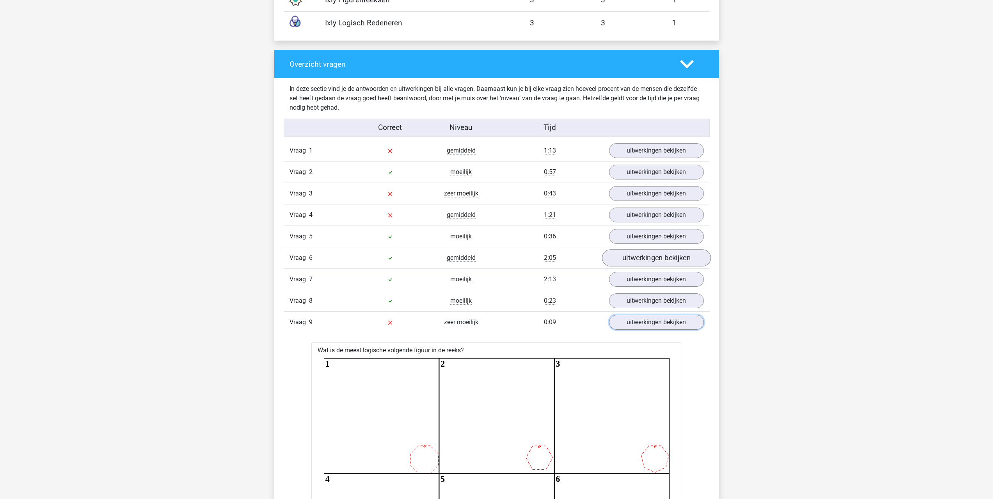
scroll to position [780, 0]
click at [664, 323] on link "uitwerkingen bekijken" at bounding box center [656, 322] width 109 height 17
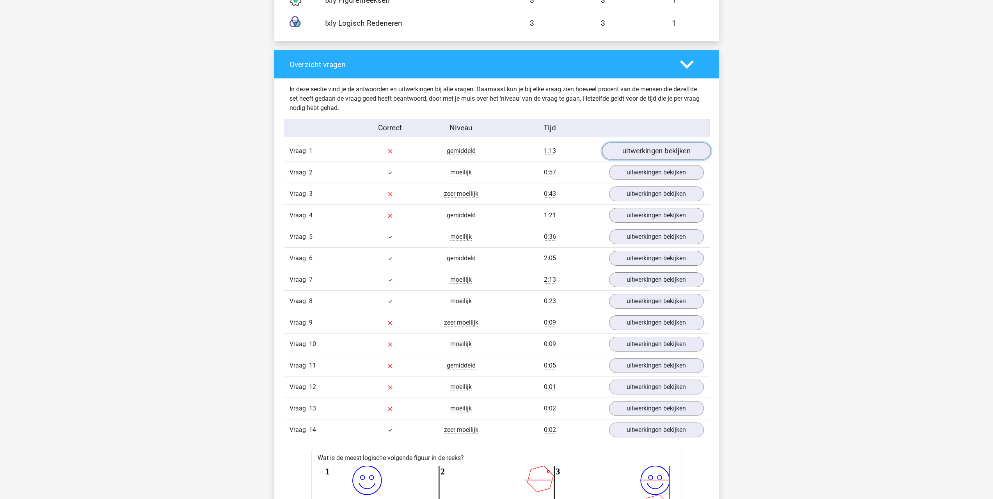
click at [664, 156] on link "uitwerkingen bekijken" at bounding box center [656, 150] width 109 height 17
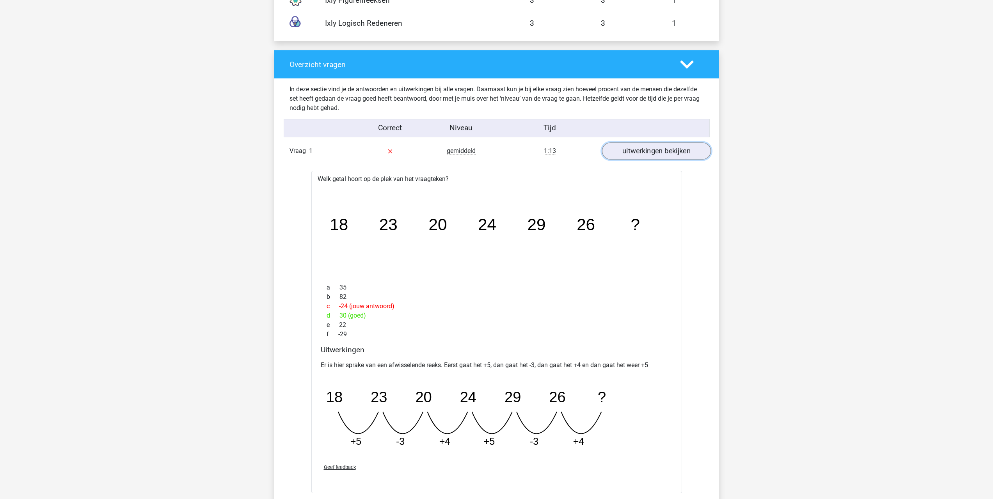
click at [664, 156] on link "uitwerkingen bekijken" at bounding box center [656, 150] width 109 height 17
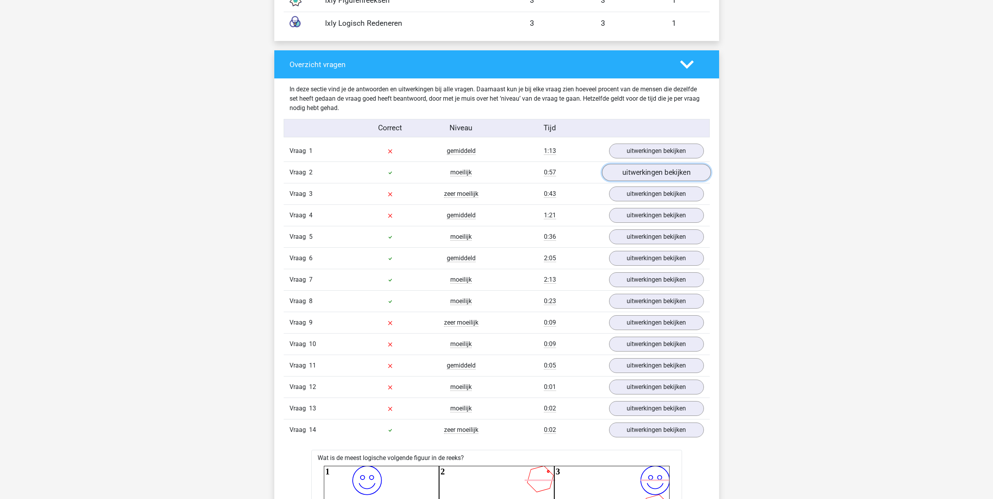
click at [660, 174] on link "uitwerkingen bekijken" at bounding box center [656, 172] width 109 height 17
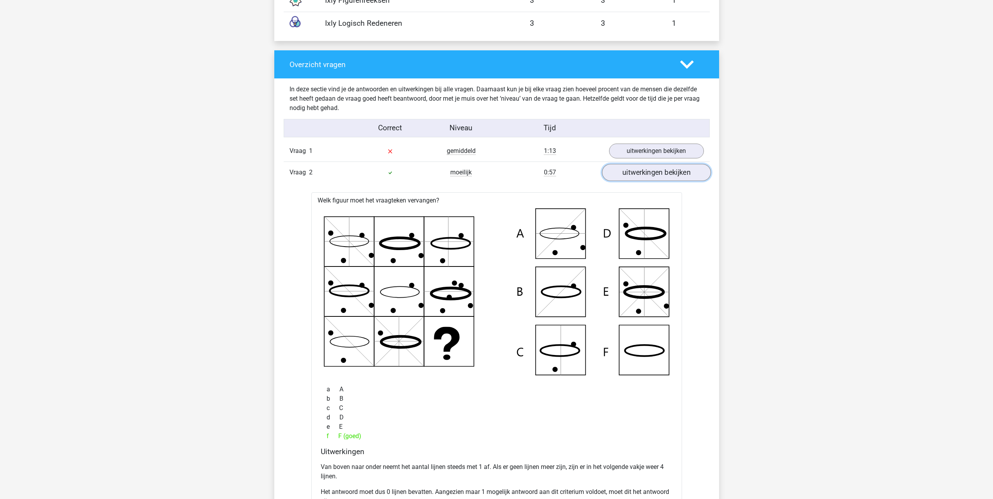
click at [661, 173] on link "uitwerkingen bekijken" at bounding box center [656, 172] width 109 height 17
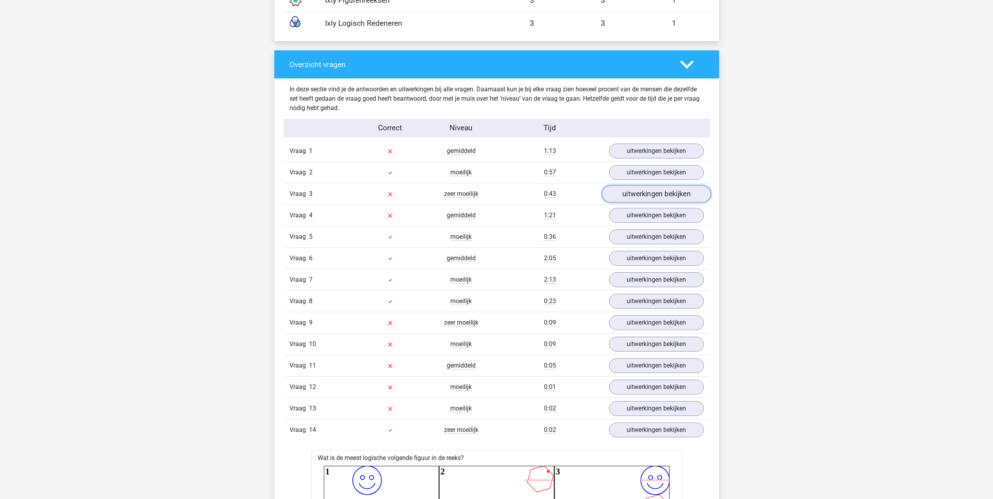
click at [657, 195] on link "uitwerkingen bekijken" at bounding box center [656, 193] width 109 height 17
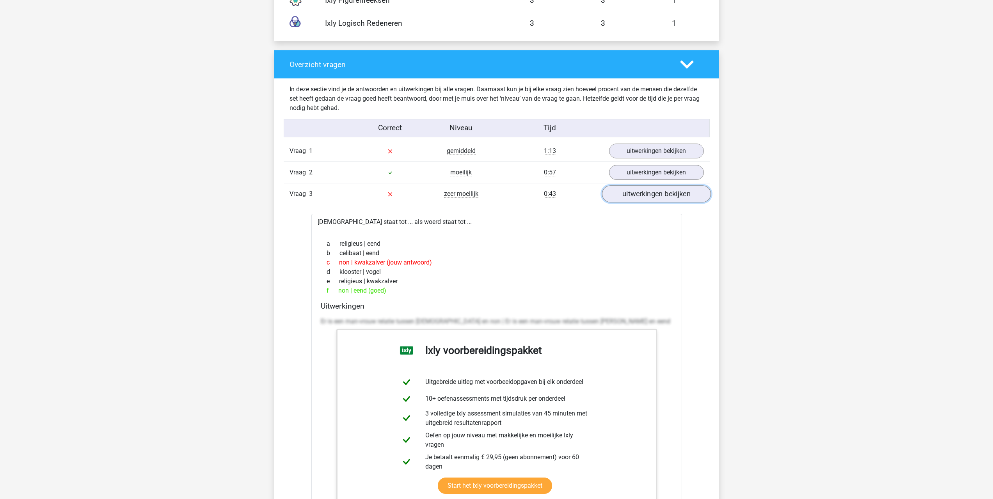
click at [658, 195] on link "uitwerkingen bekijken" at bounding box center [656, 193] width 109 height 17
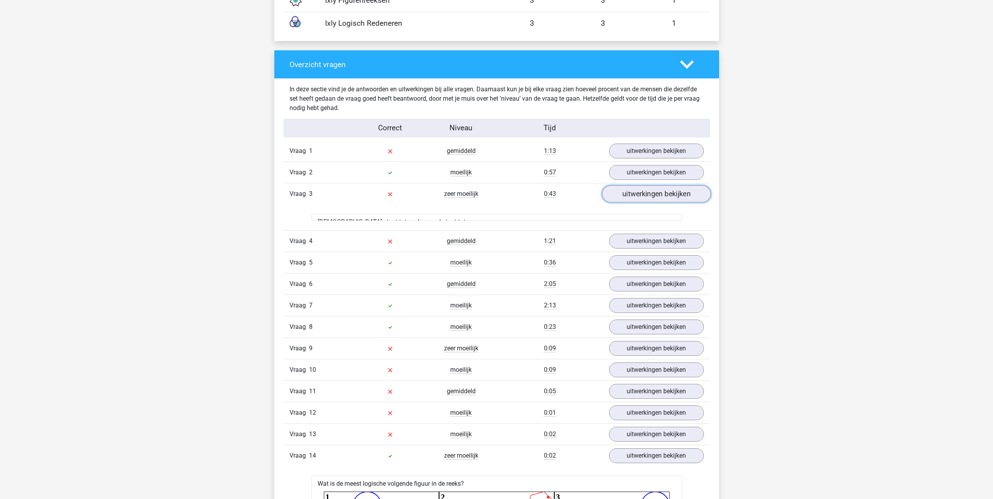
click at [658, 195] on link "uitwerkingen bekijken" at bounding box center [656, 193] width 109 height 17
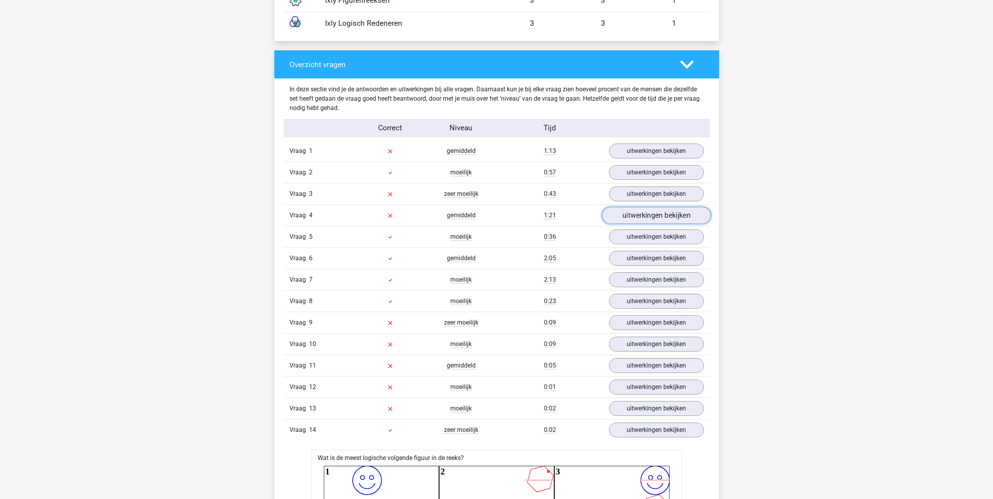
click at [651, 219] on link "uitwerkingen bekijken" at bounding box center [656, 215] width 109 height 17
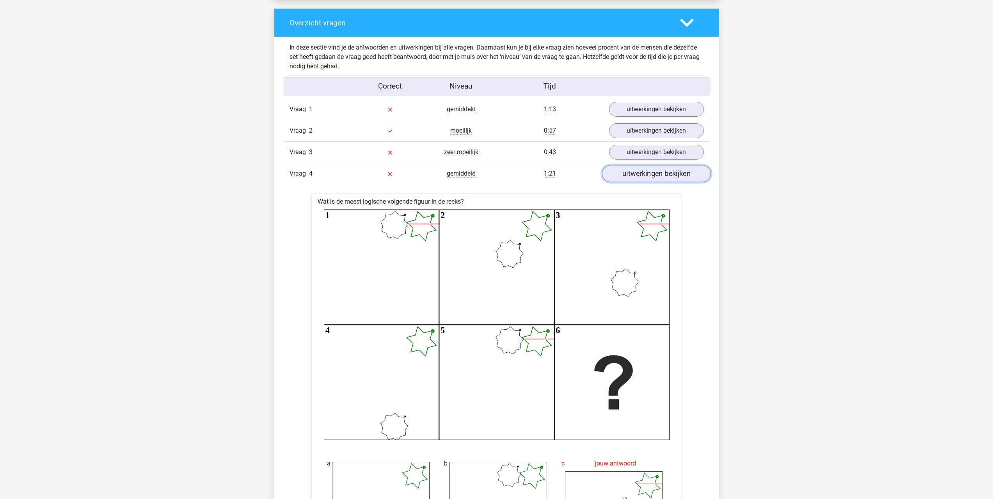
scroll to position [819, 0]
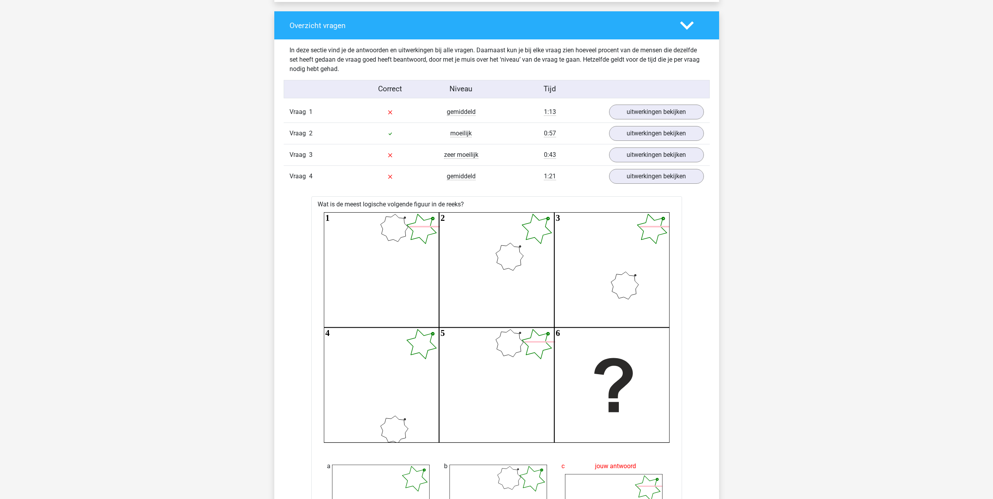
click at [694, 28] on div at bounding box center [692, 26] width 36 height 14
click at [695, 24] on div at bounding box center [692, 26] width 36 height 14
click at [691, 27] on icon at bounding box center [687, 26] width 14 height 14
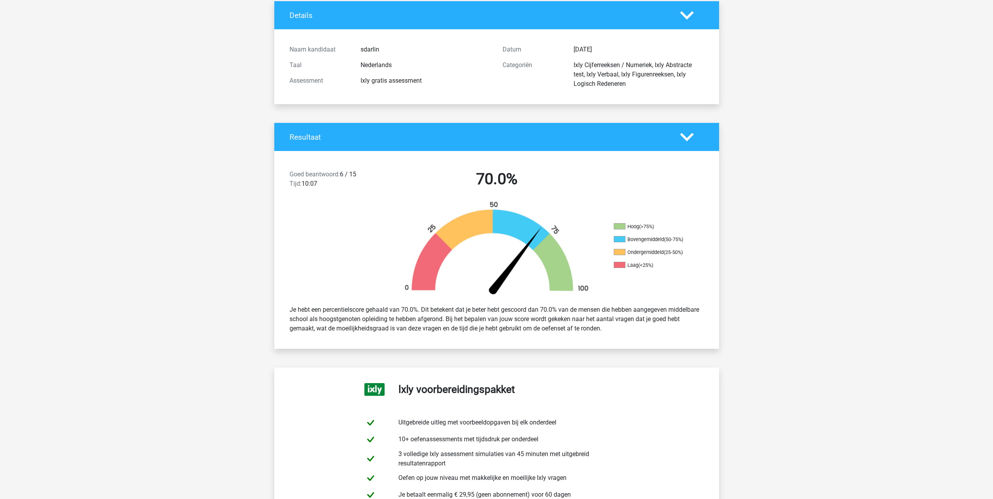
scroll to position [0, 0]
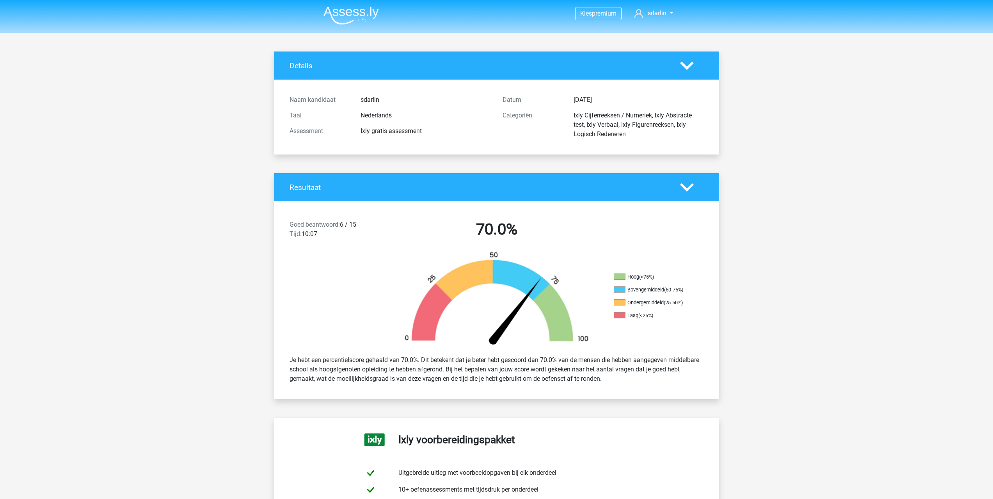
click at [360, 10] on img at bounding box center [350, 15] width 55 height 18
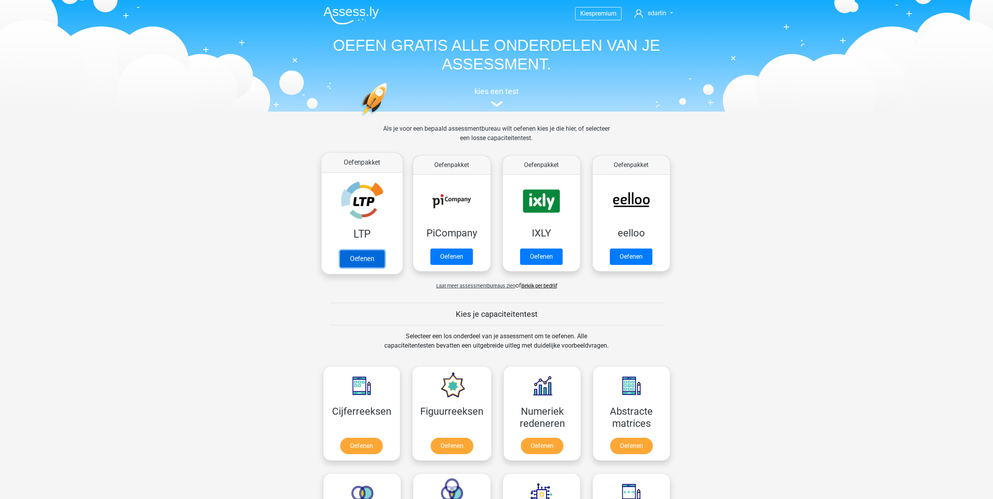
click at [356, 259] on link "Oefenen" at bounding box center [361, 258] width 44 height 17
